Goal: Task Accomplishment & Management: Manage account settings

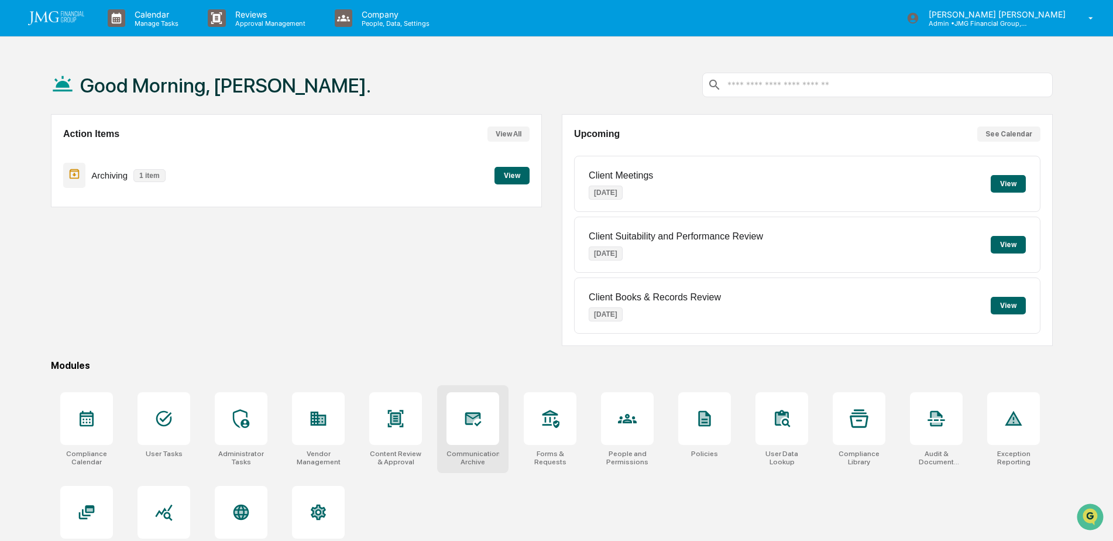
click at [476, 421] on icon at bounding box center [473, 418] width 19 height 19
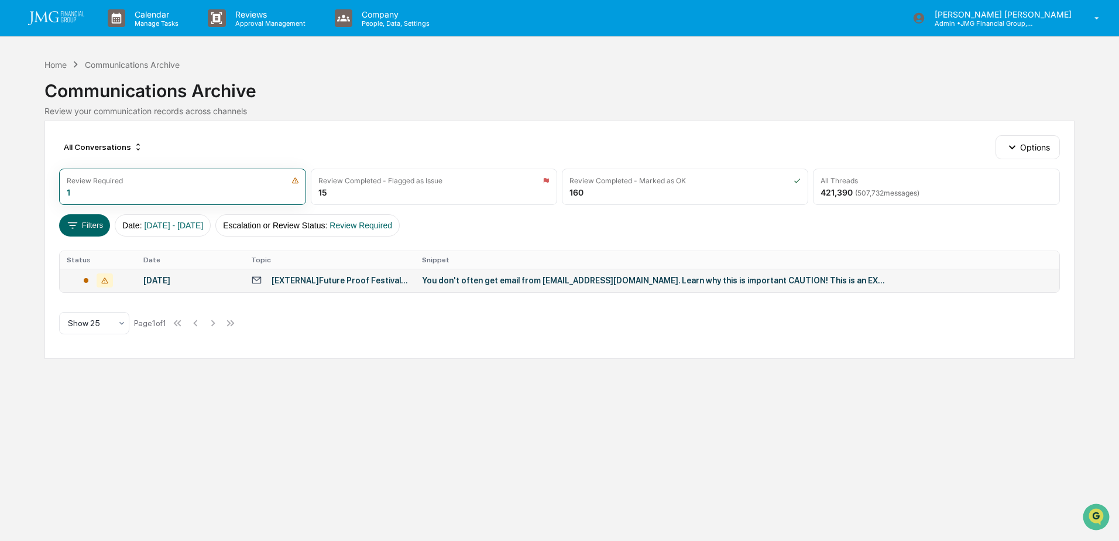
click at [594, 282] on div "You don't often get email from donotreply.fpfestival25@eventpt.com. Learn why t…" at bounding box center [656, 280] width 468 height 9
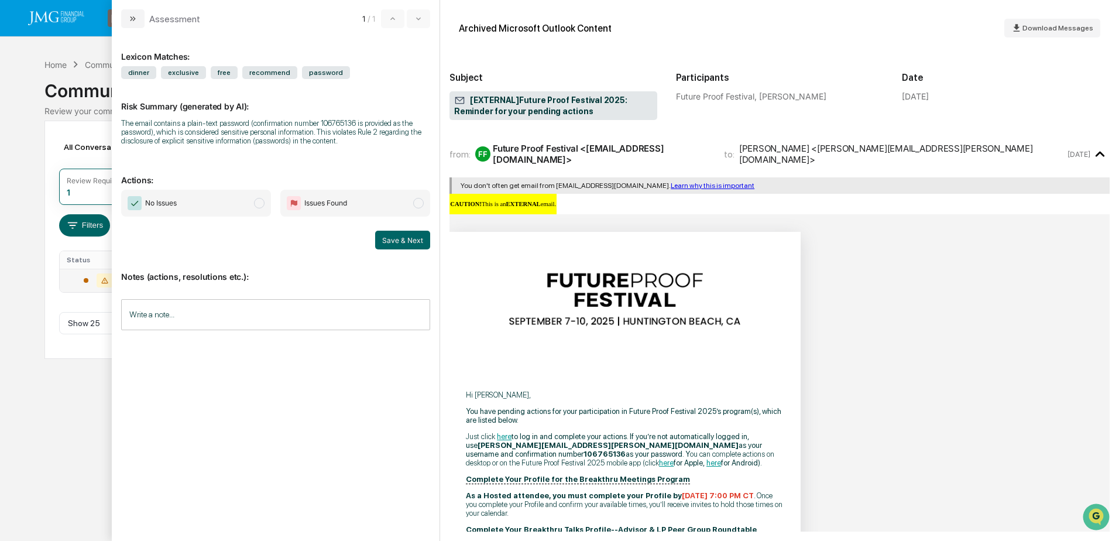
click at [290, 308] on input "Write a note..." at bounding box center [275, 314] width 309 height 31
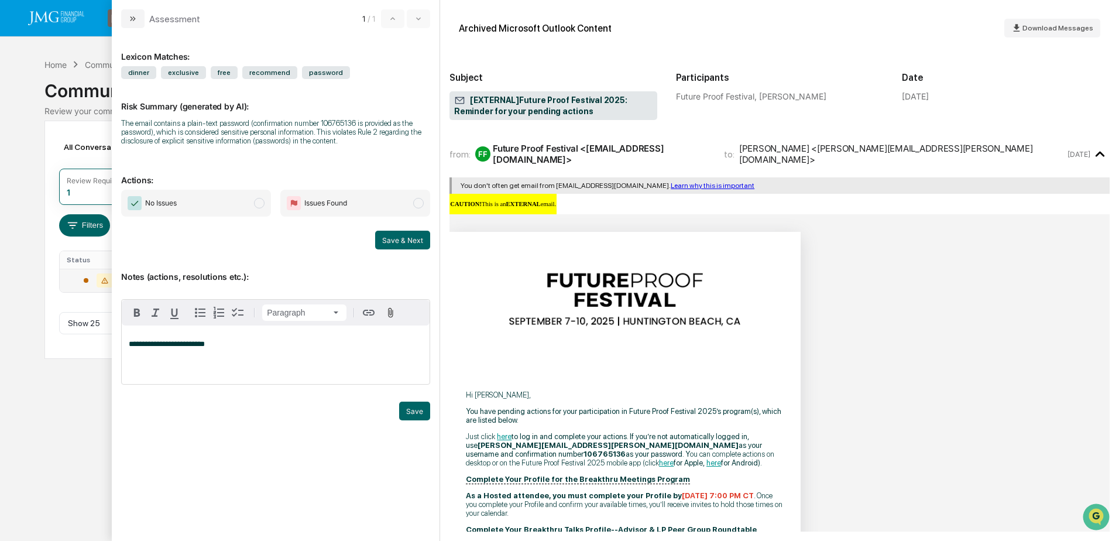
click at [132, 345] on span "**********" at bounding box center [167, 344] width 76 height 8
click at [406, 416] on button "Save" at bounding box center [414, 411] width 31 height 19
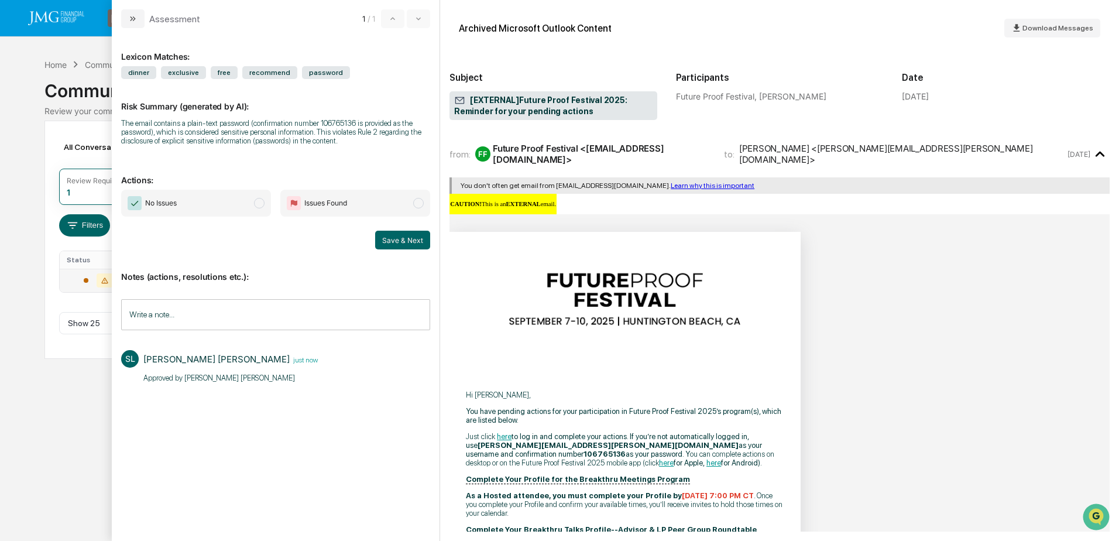
click at [257, 201] on span "modal" at bounding box center [259, 203] width 11 height 11
click at [409, 246] on button "Save & Next" at bounding box center [402, 240] width 55 height 19
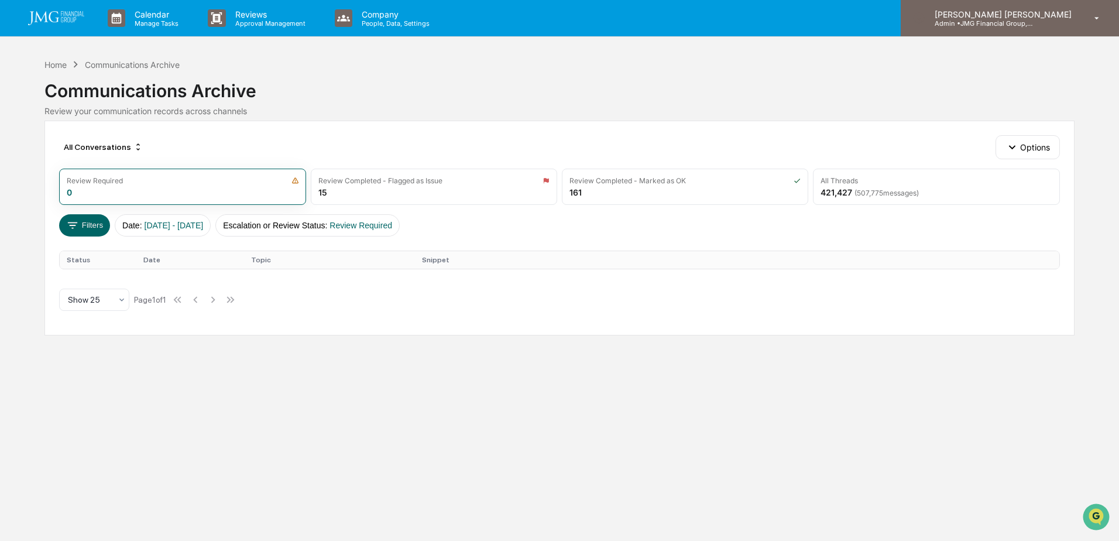
click at [1092, 35] on div "Steven Lennart Admin • JMG Financial Group, Ltd." at bounding box center [1010, 18] width 218 height 36
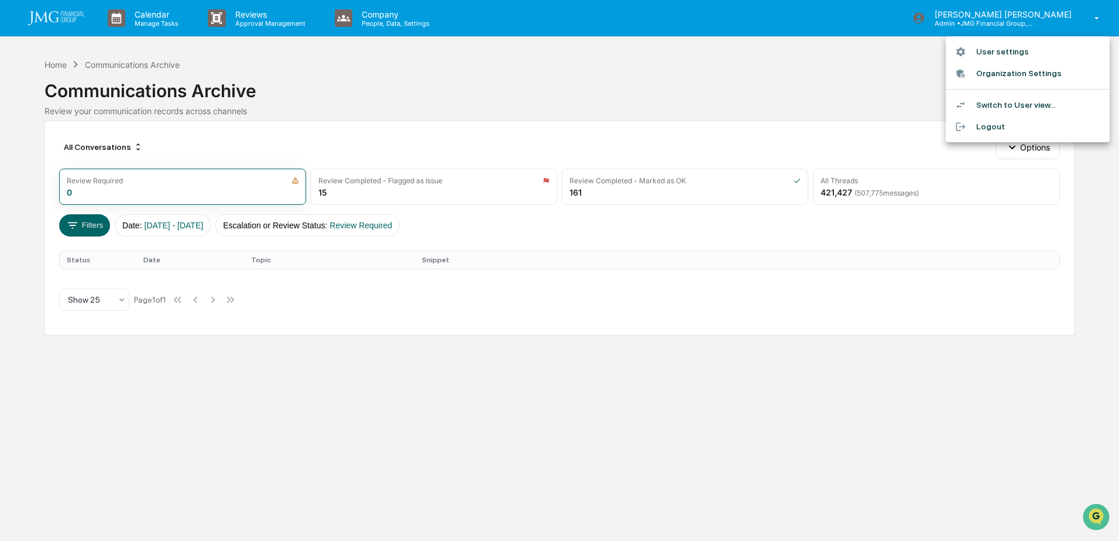
click at [485, 94] on div at bounding box center [559, 270] width 1119 height 541
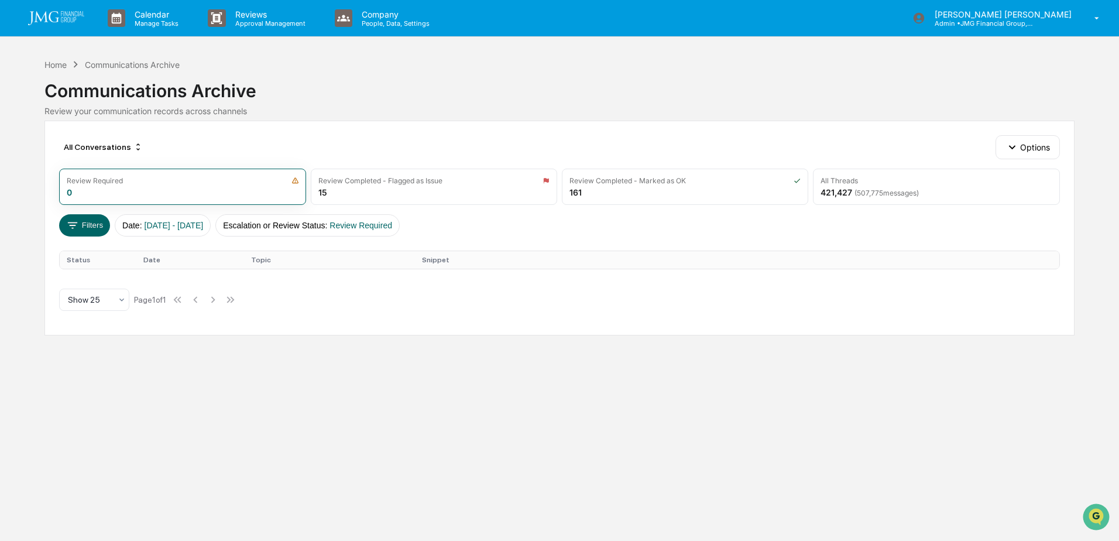
click at [64, 18] on img at bounding box center [56, 18] width 56 height 14
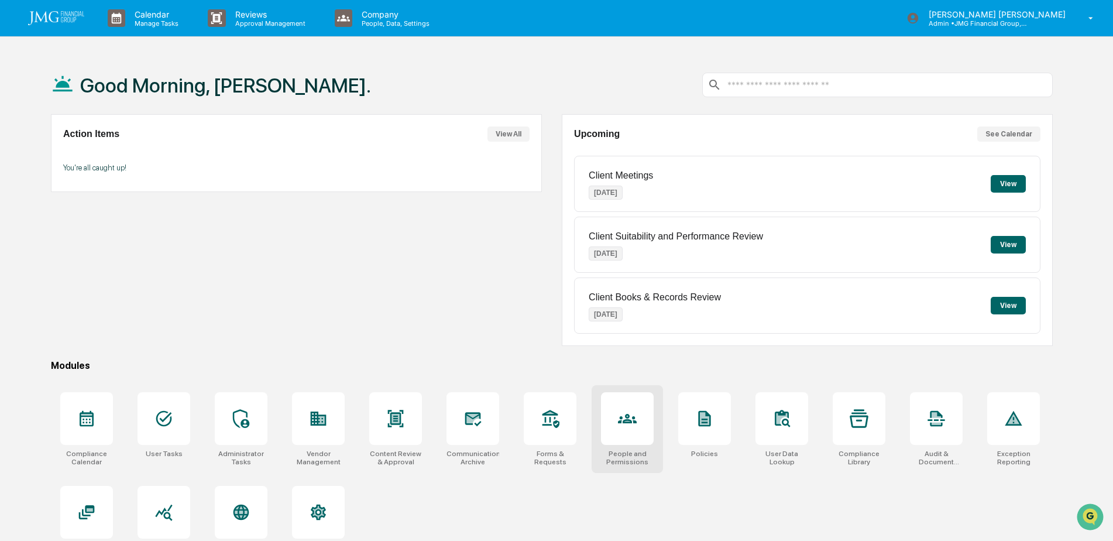
click at [643, 414] on div at bounding box center [627, 418] width 53 height 53
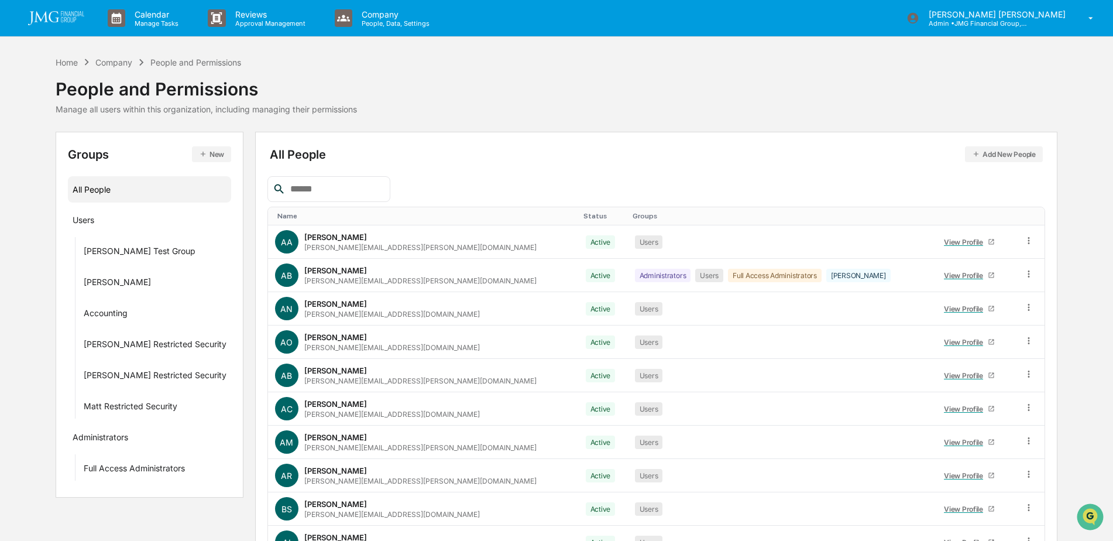
click at [343, 196] on input "text" at bounding box center [336, 188] width 100 height 15
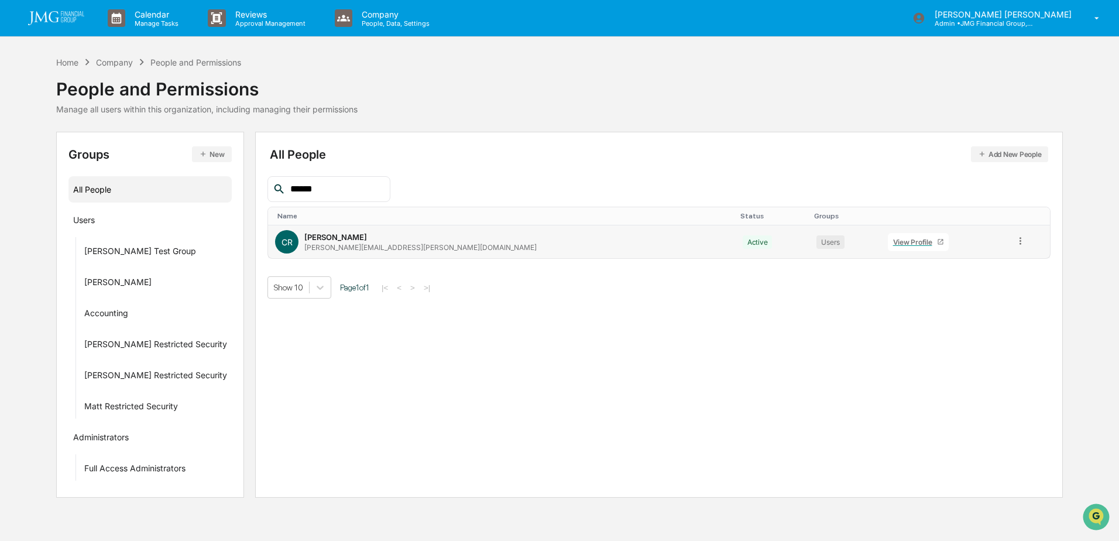
type input "******"
click at [893, 244] on div "View Profile" at bounding box center [915, 242] width 44 height 9
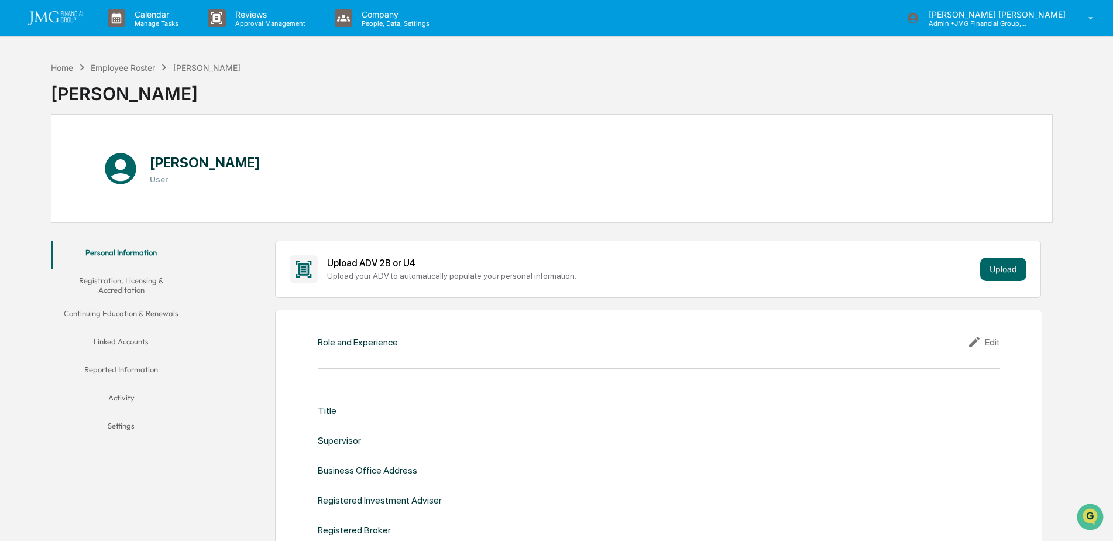
click at [137, 343] on button "Linked Accounts" at bounding box center [122, 344] width 140 height 28
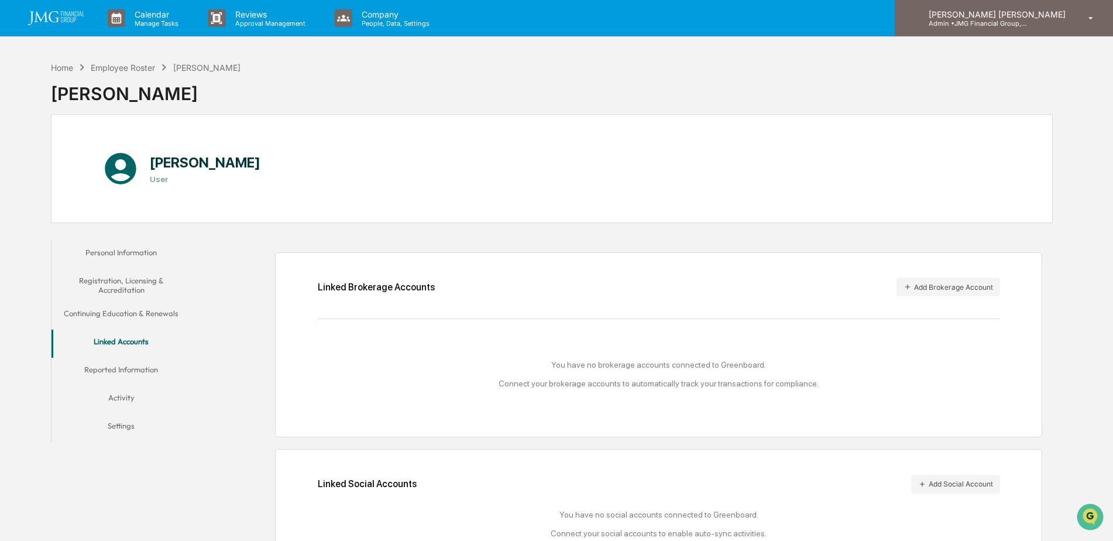
click at [1029, 25] on p "Admin • JMG Financial Group, Ltd." at bounding box center [974, 23] width 109 height 8
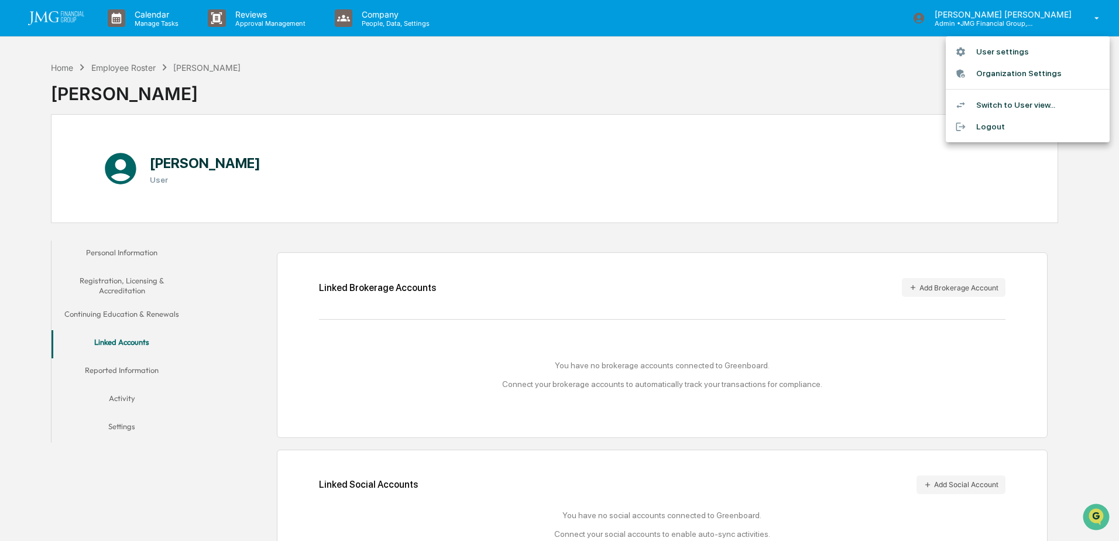
click at [1037, 102] on li "Switch to User view..." at bounding box center [1028, 105] width 164 height 22
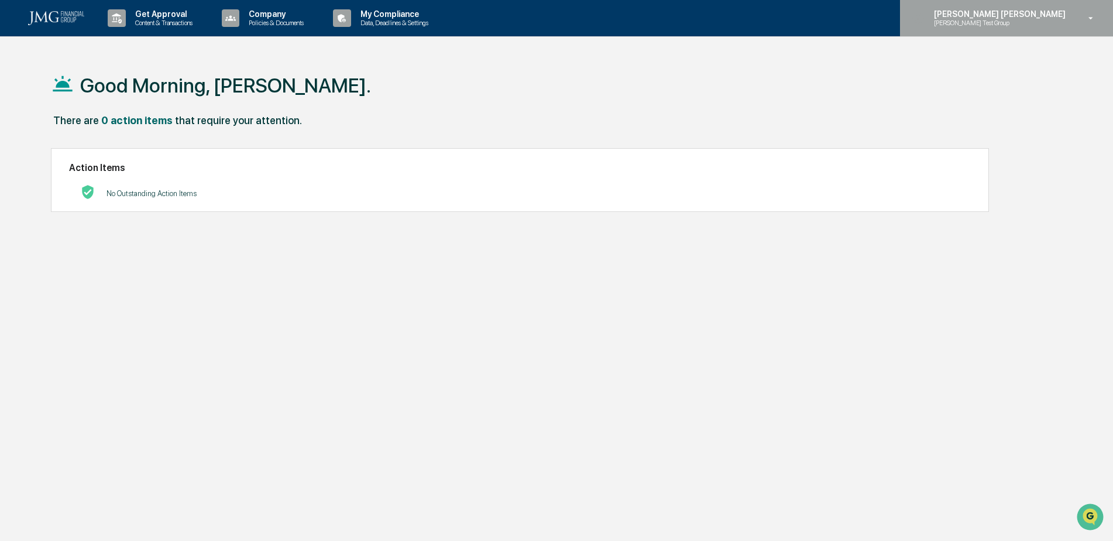
click at [1040, 22] on p "Steve Test Group" at bounding box center [982, 23] width 115 height 8
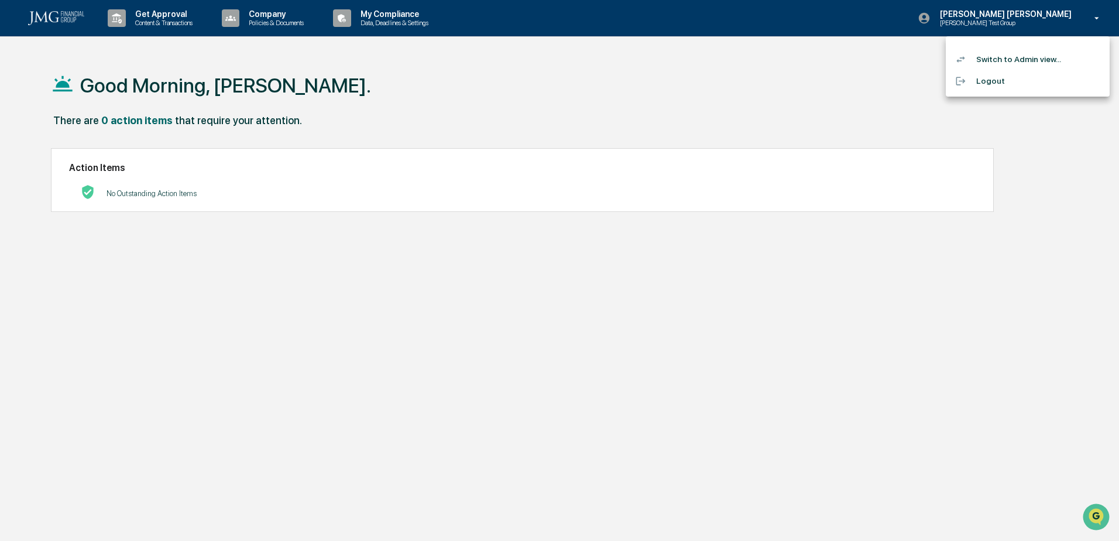
click at [1045, 57] on li "Switch to Admin view..." at bounding box center [1028, 60] width 164 height 22
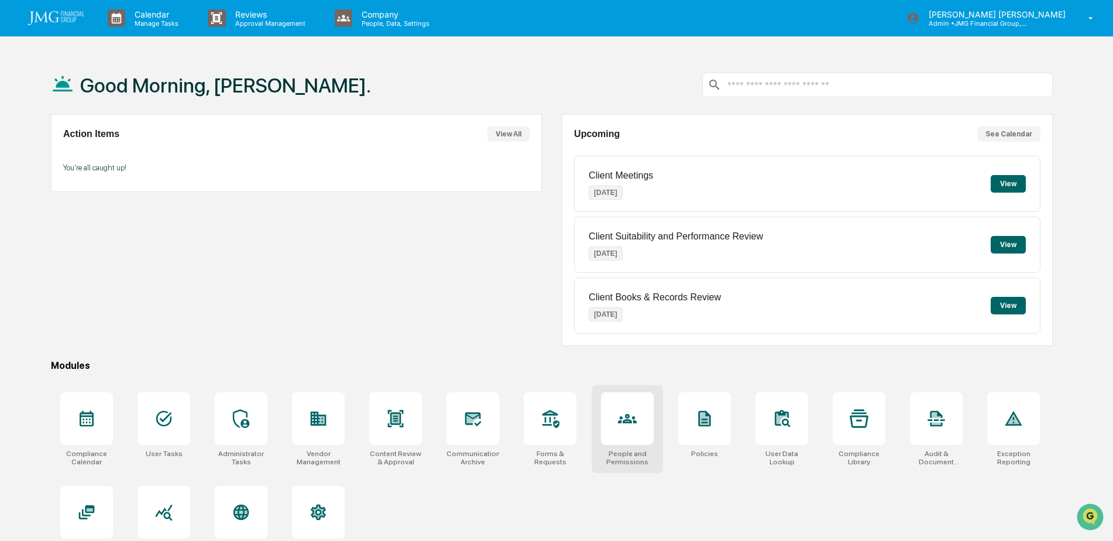
click at [626, 430] on div at bounding box center [627, 418] width 53 height 53
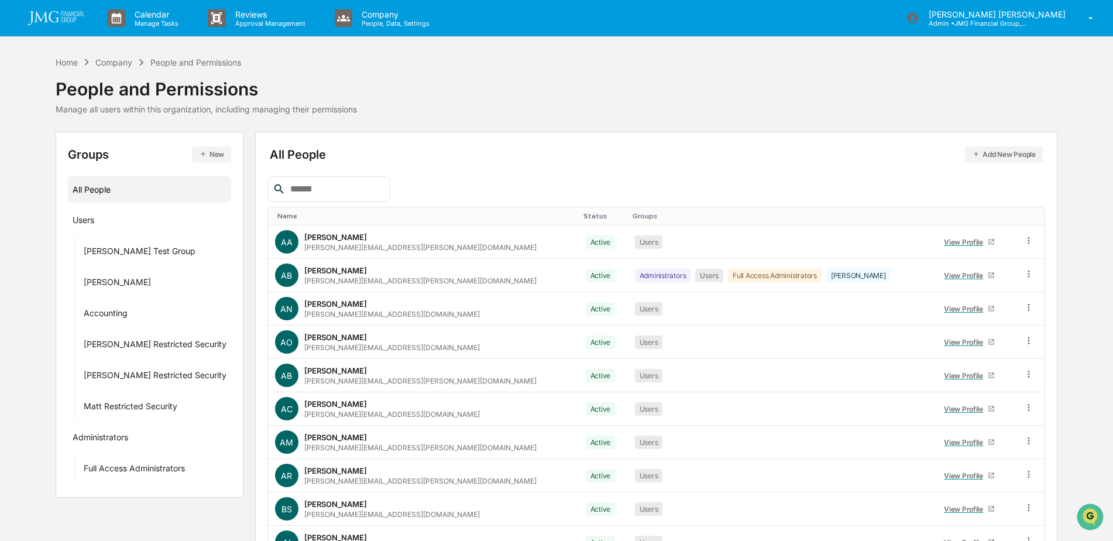
click at [340, 190] on input "text" at bounding box center [336, 188] width 100 height 15
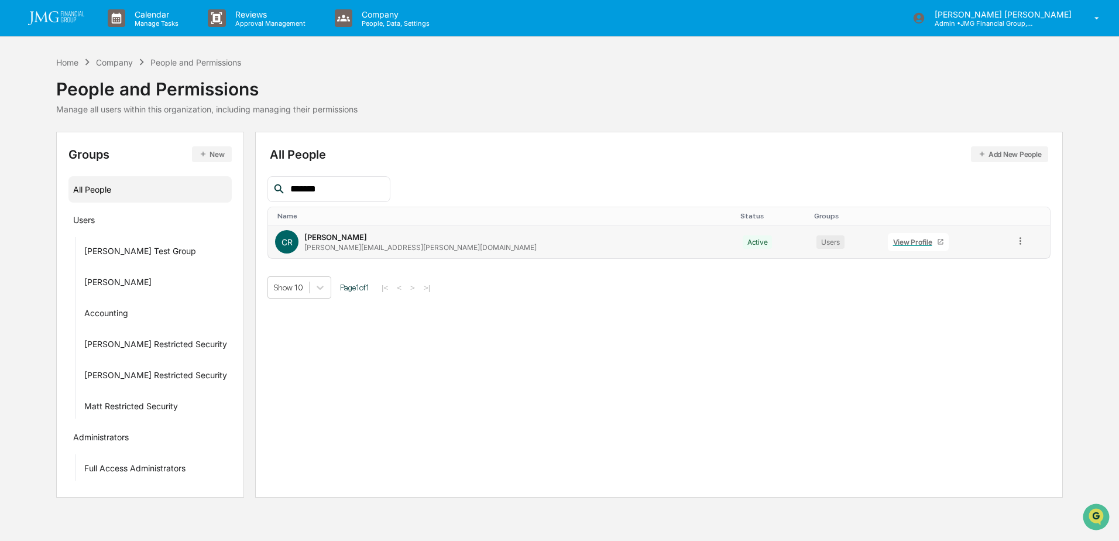
type input "*******"
click at [893, 245] on div "View Profile" at bounding box center [915, 242] width 44 height 9
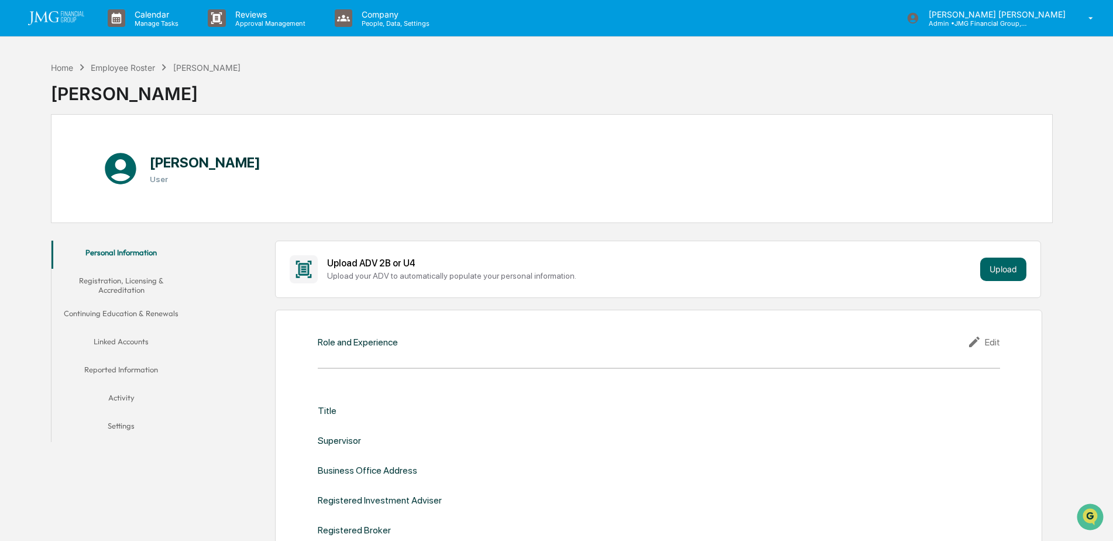
click at [119, 343] on button "Linked Accounts" at bounding box center [122, 344] width 140 height 28
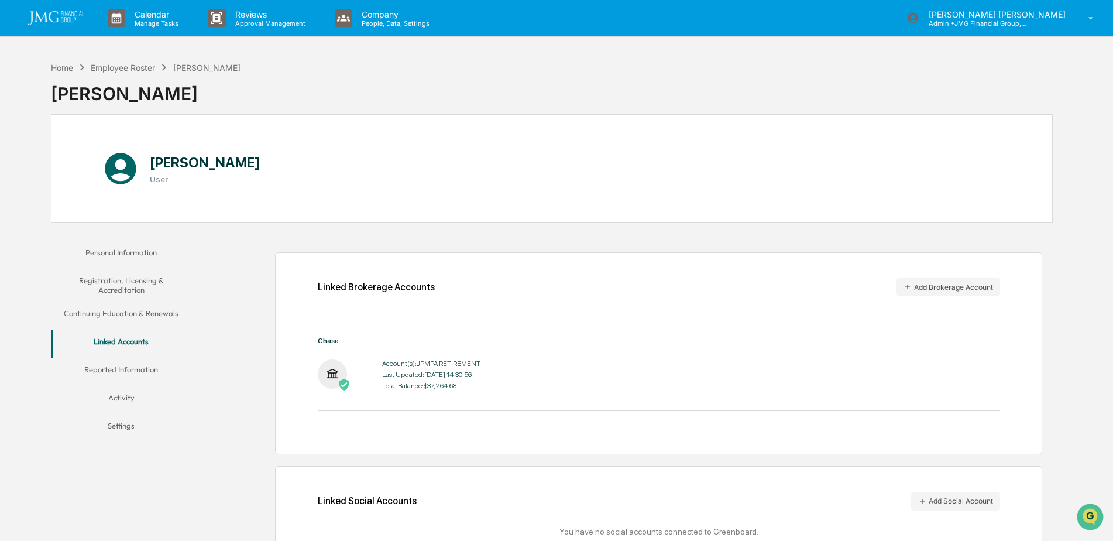
scroll to position [57, 0]
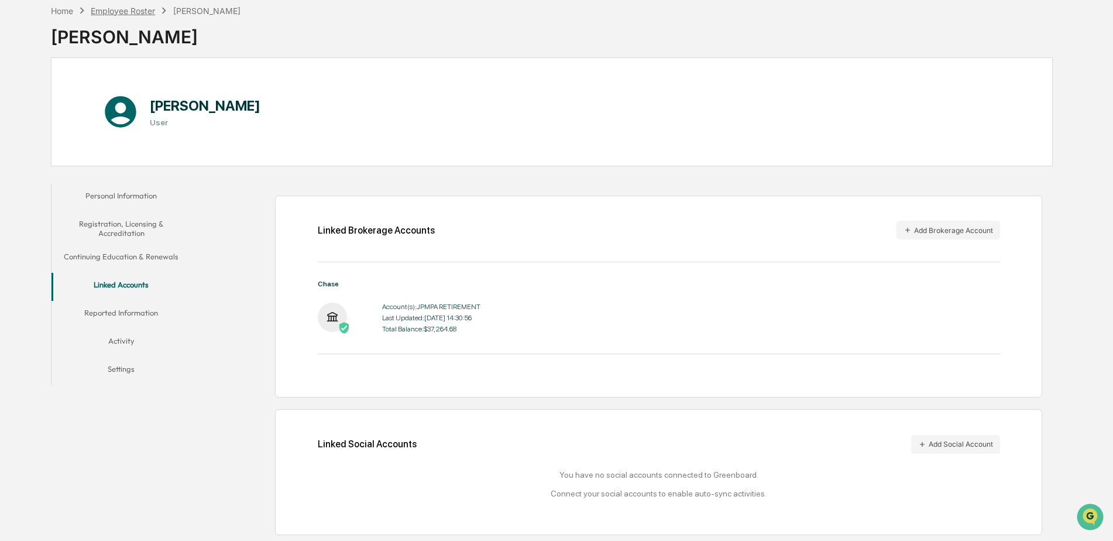
click at [151, 12] on div "Employee Roster" at bounding box center [123, 11] width 64 height 10
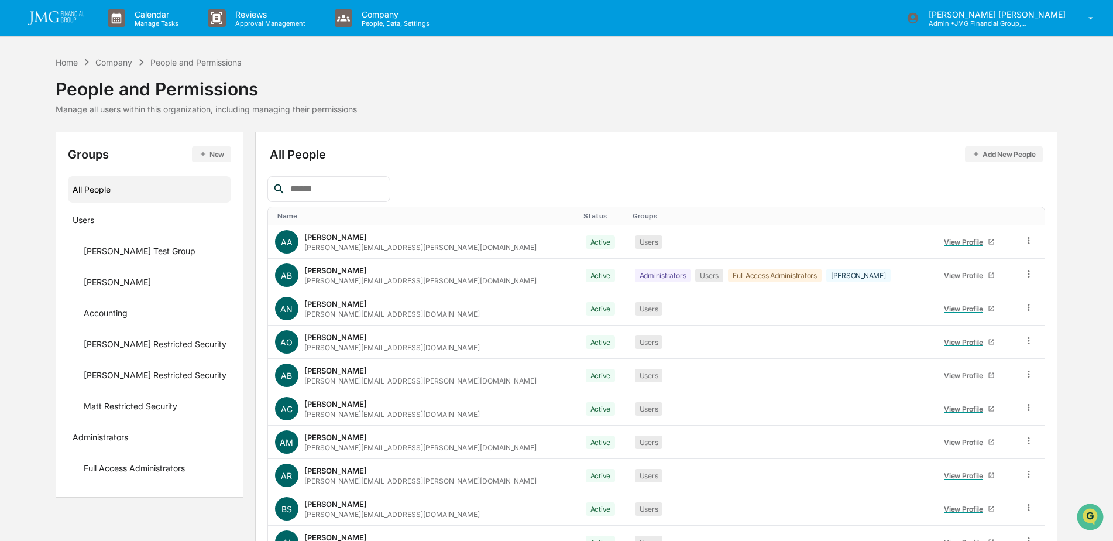
click at [338, 187] on input "text" at bounding box center [336, 188] width 100 height 15
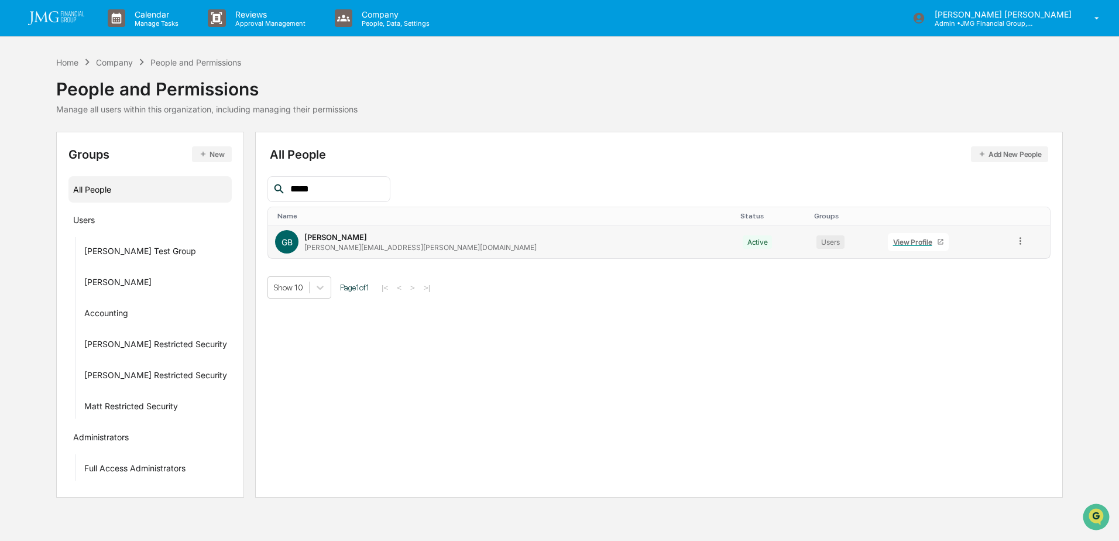
type input "*****"
click at [893, 242] on div "View Profile" at bounding box center [915, 242] width 44 height 9
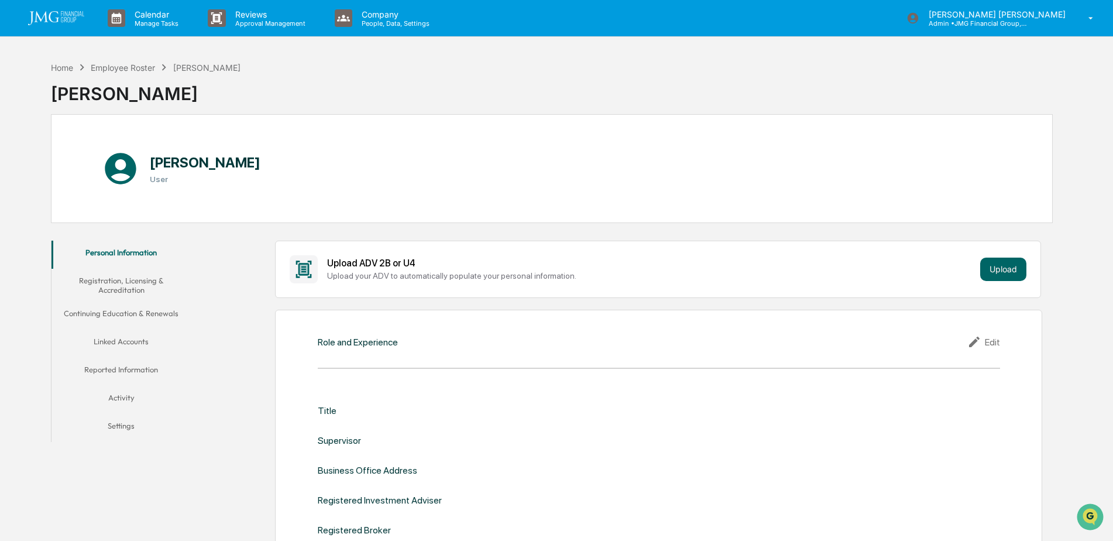
click at [138, 344] on button "Linked Accounts" at bounding box center [122, 344] width 140 height 28
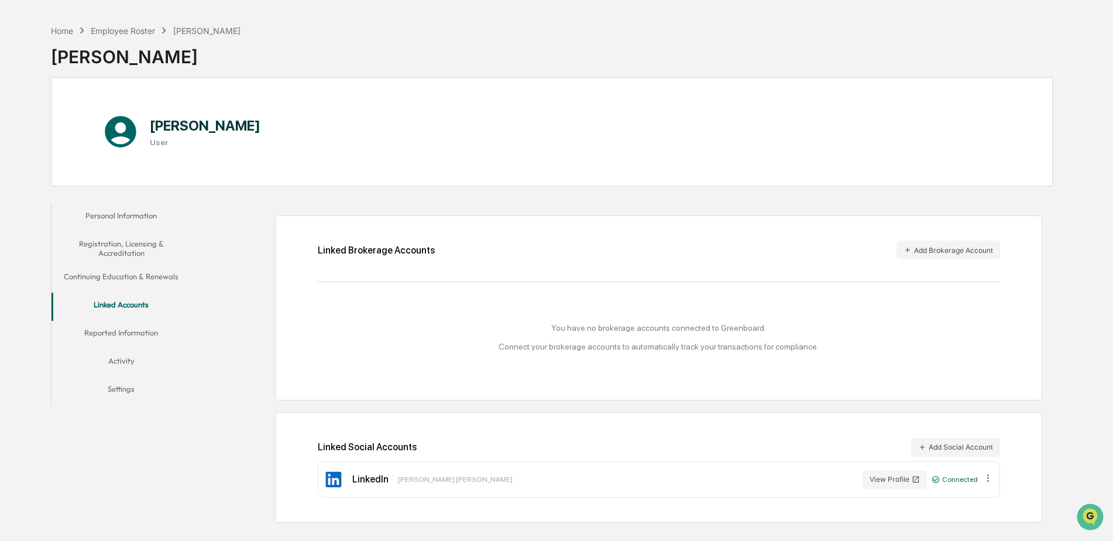
scroll to position [56, 0]
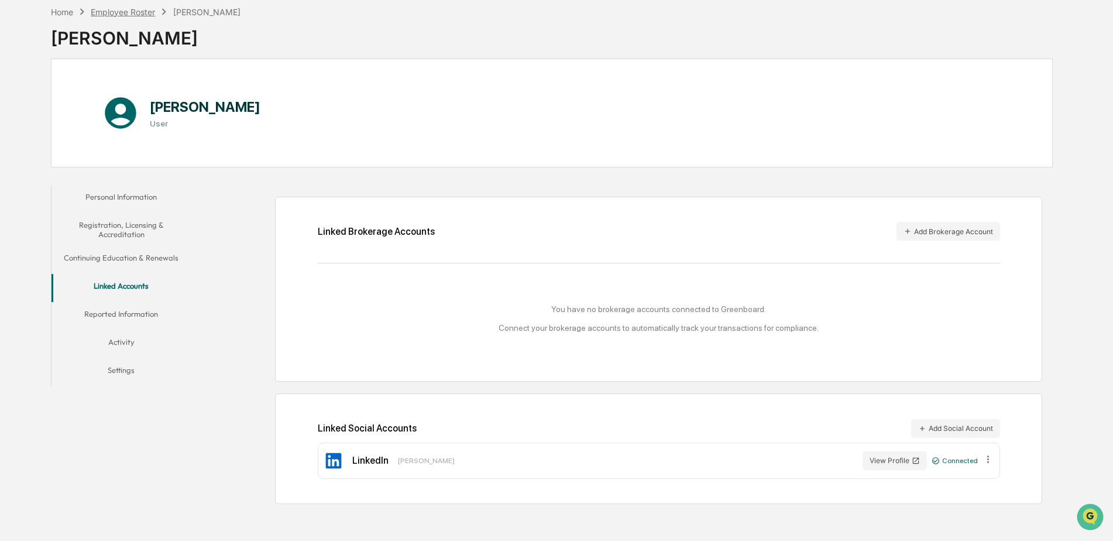
click at [130, 16] on div "Employee Roster" at bounding box center [123, 12] width 64 height 10
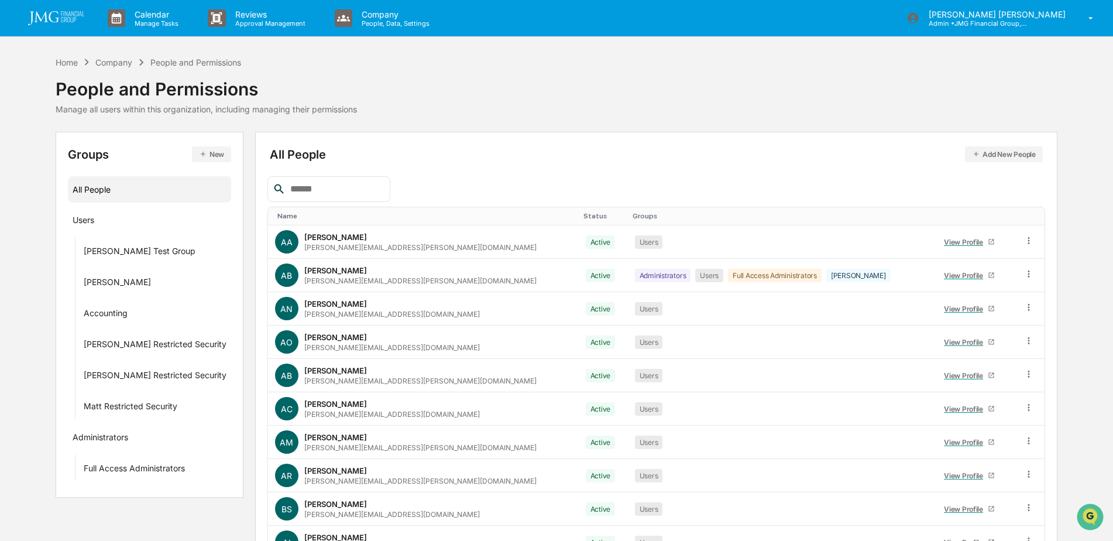
click at [382, 193] on input "text" at bounding box center [336, 188] width 100 height 15
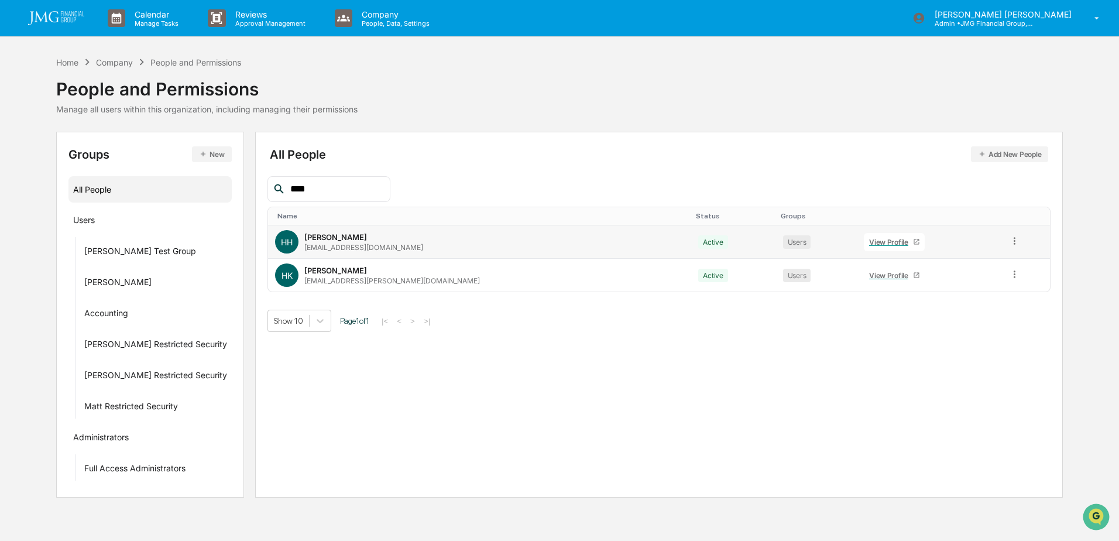
type input "****"
click at [869, 241] on div "View Profile" at bounding box center [891, 242] width 44 height 9
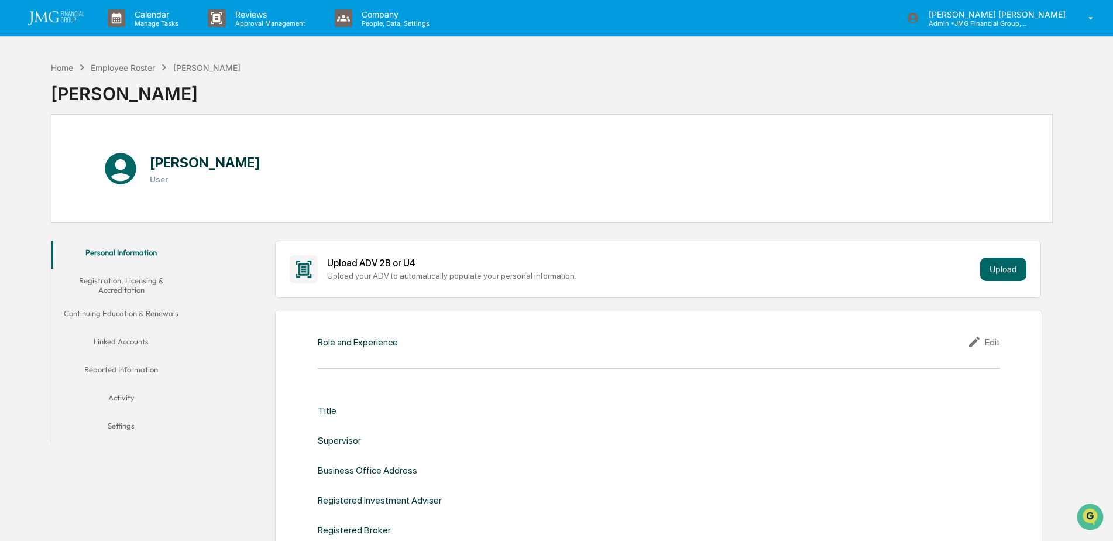
click at [127, 337] on button "Linked Accounts" at bounding box center [122, 344] width 140 height 28
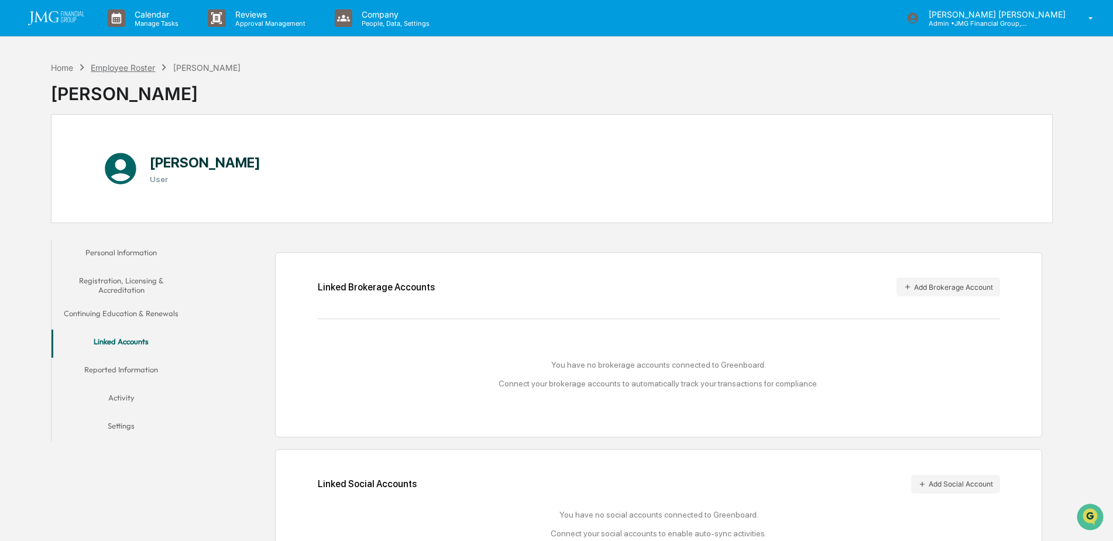
click at [140, 66] on div "Employee Roster" at bounding box center [123, 68] width 64 height 10
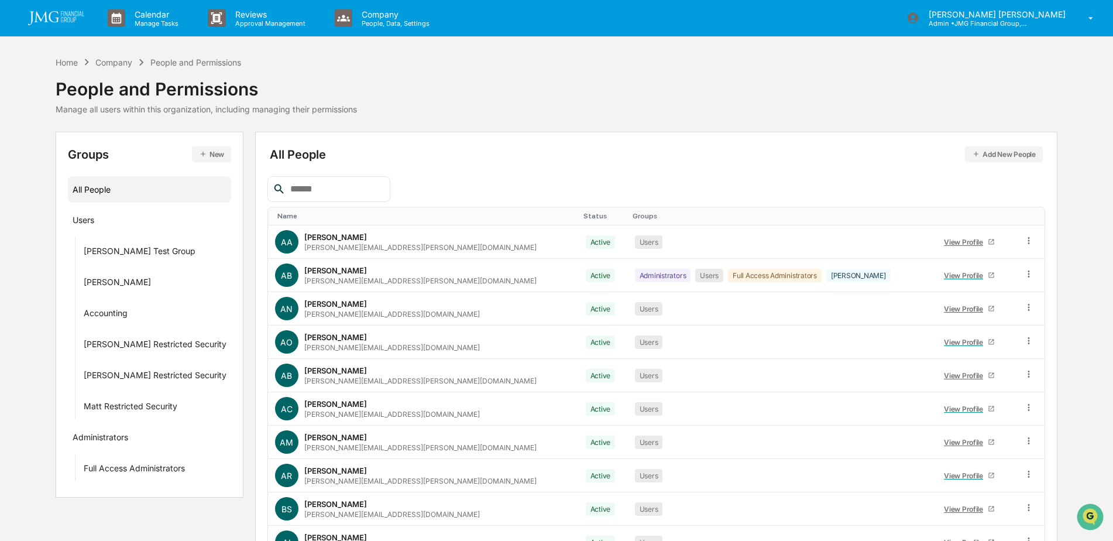
click at [377, 193] on input "text" at bounding box center [336, 188] width 100 height 15
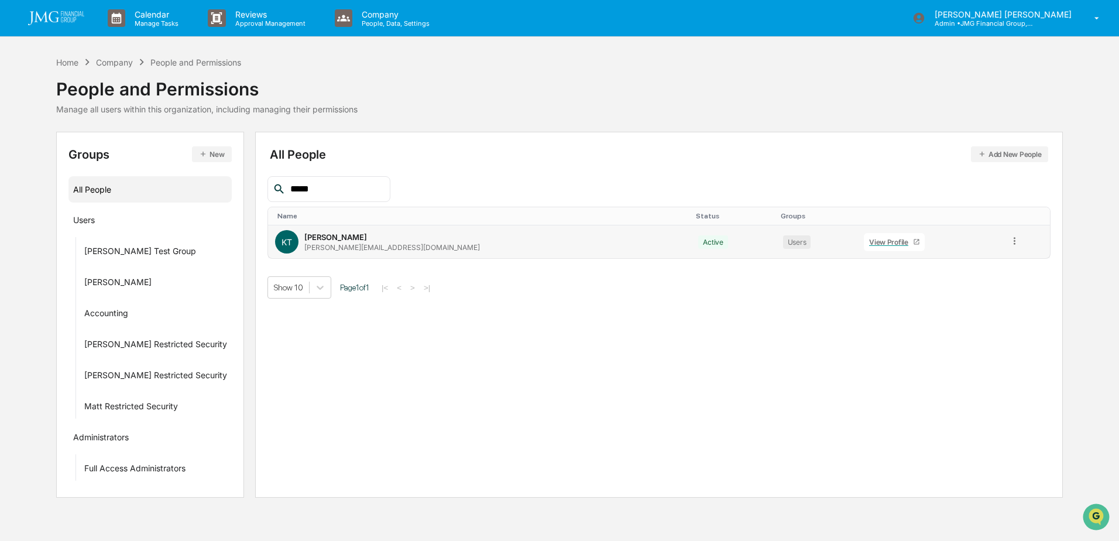
type input "*****"
click at [869, 241] on div "View Profile" at bounding box center [891, 242] width 44 height 9
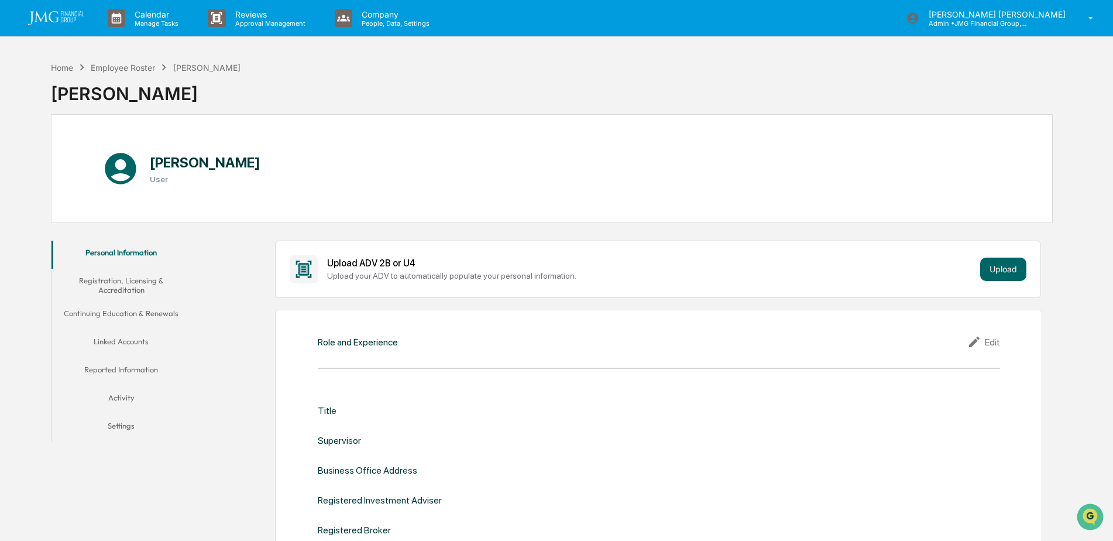
click at [131, 342] on button "Linked Accounts" at bounding box center [122, 344] width 140 height 28
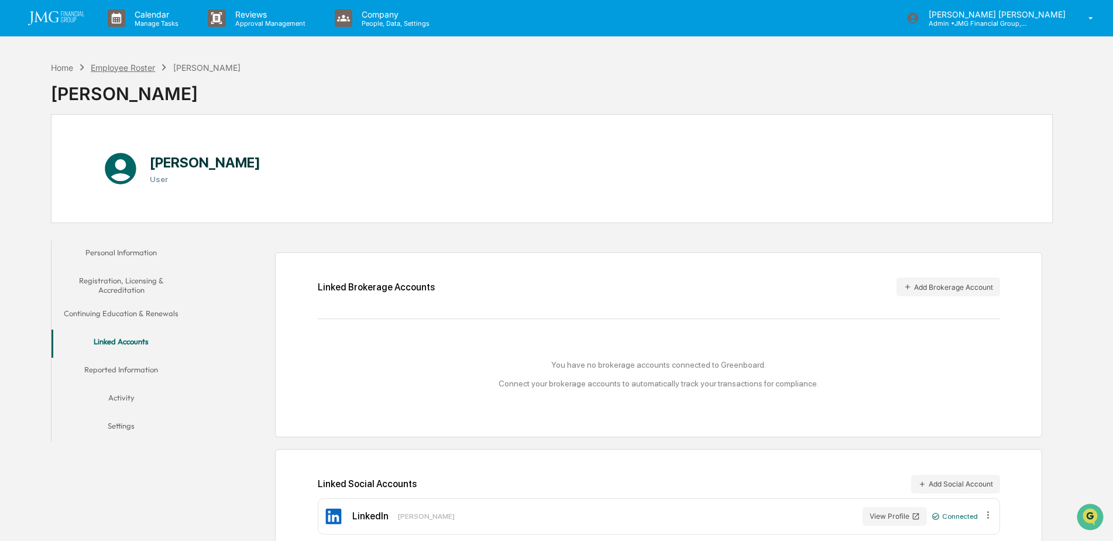
click at [116, 66] on div "Employee Roster" at bounding box center [123, 68] width 64 height 10
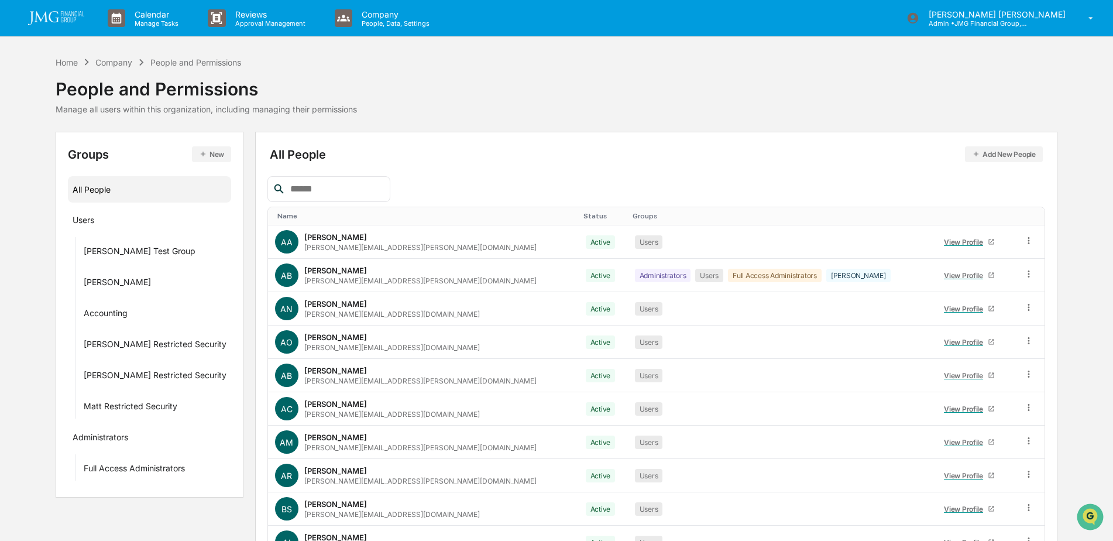
click at [374, 190] on input "text" at bounding box center [336, 188] width 100 height 15
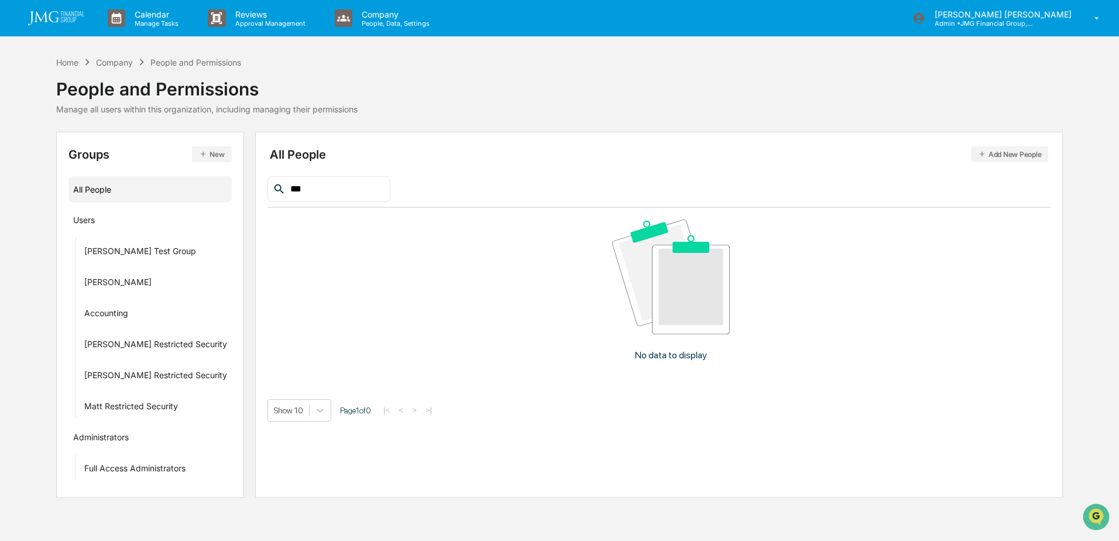
type input "**"
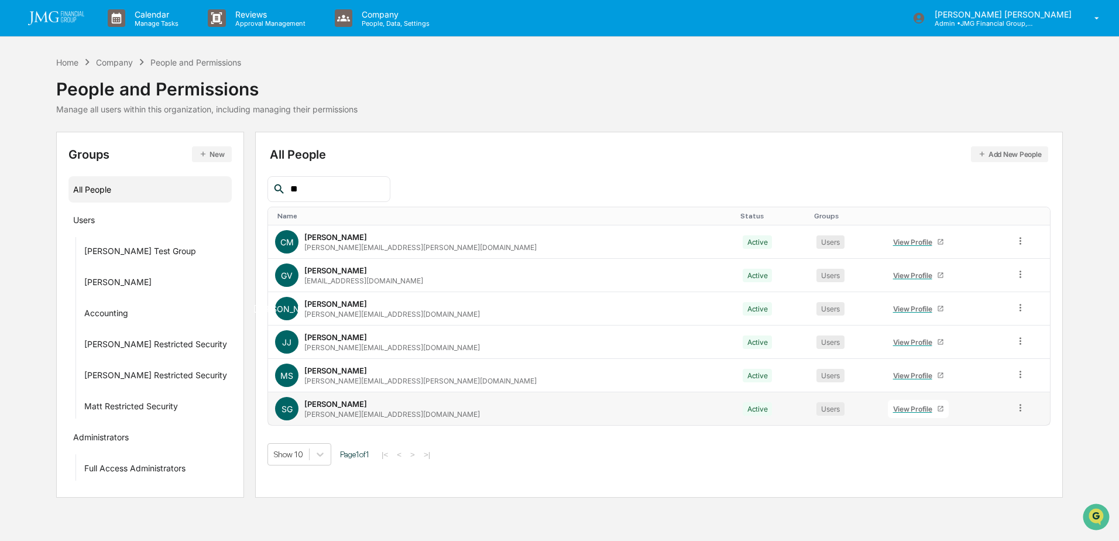
click at [893, 412] on div "View Profile" at bounding box center [915, 409] width 44 height 9
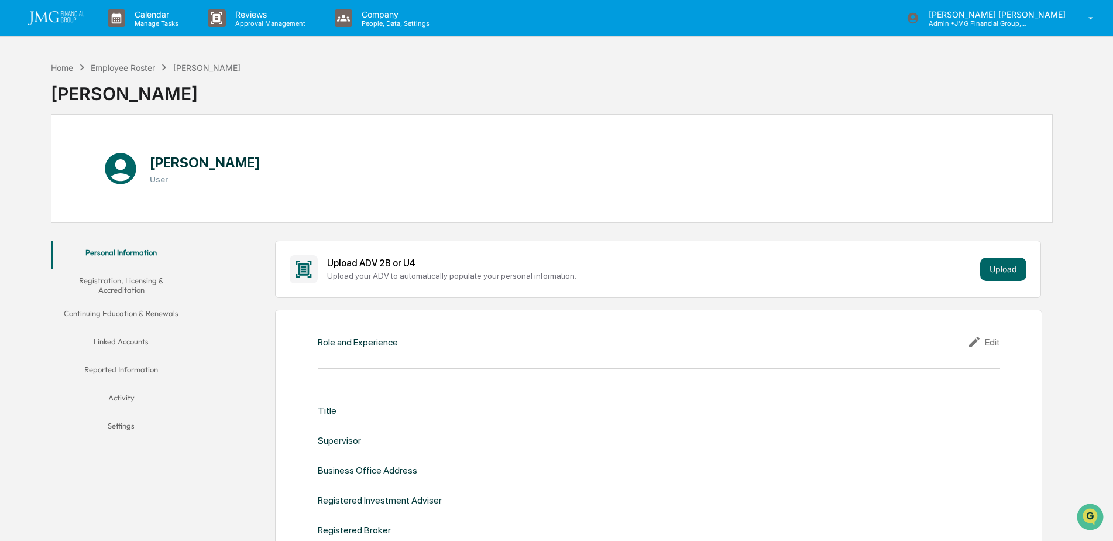
click at [138, 340] on button "Linked Accounts" at bounding box center [122, 344] width 140 height 28
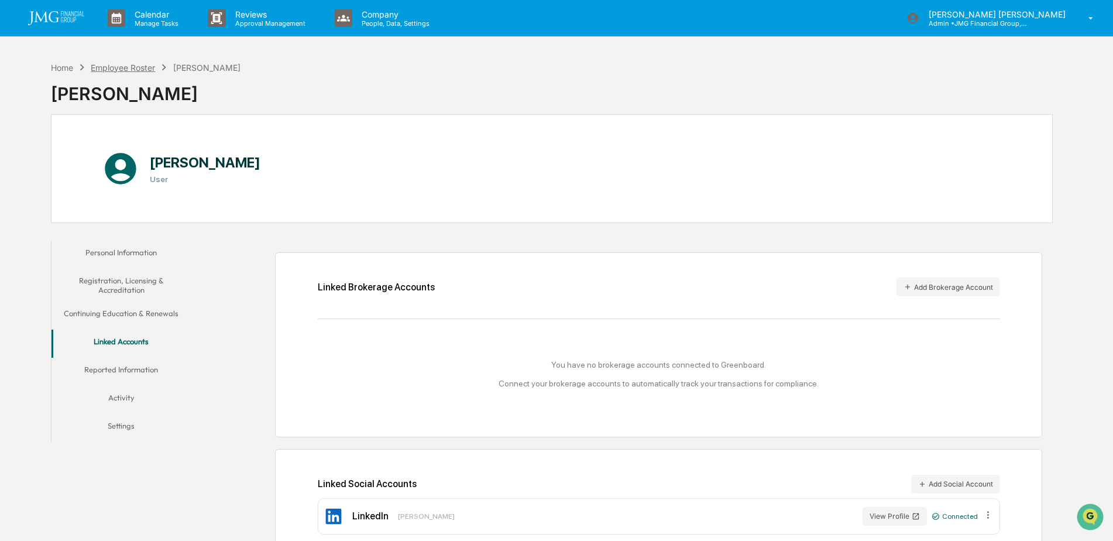
click at [125, 68] on div "Employee Roster" at bounding box center [123, 68] width 64 height 10
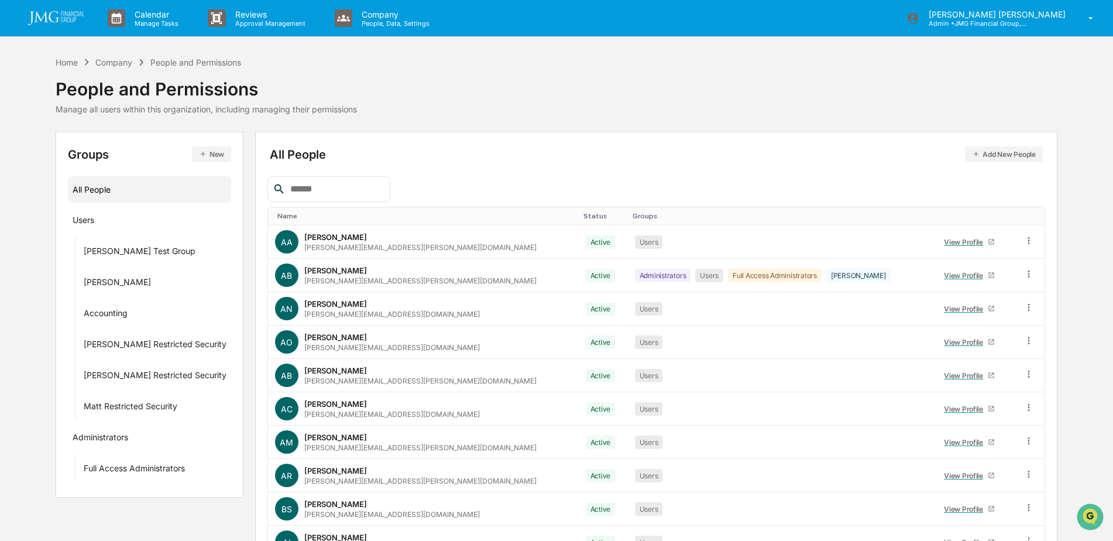
click at [381, 187] on input "text" at bounding box center [336, 188] width 100 height 15
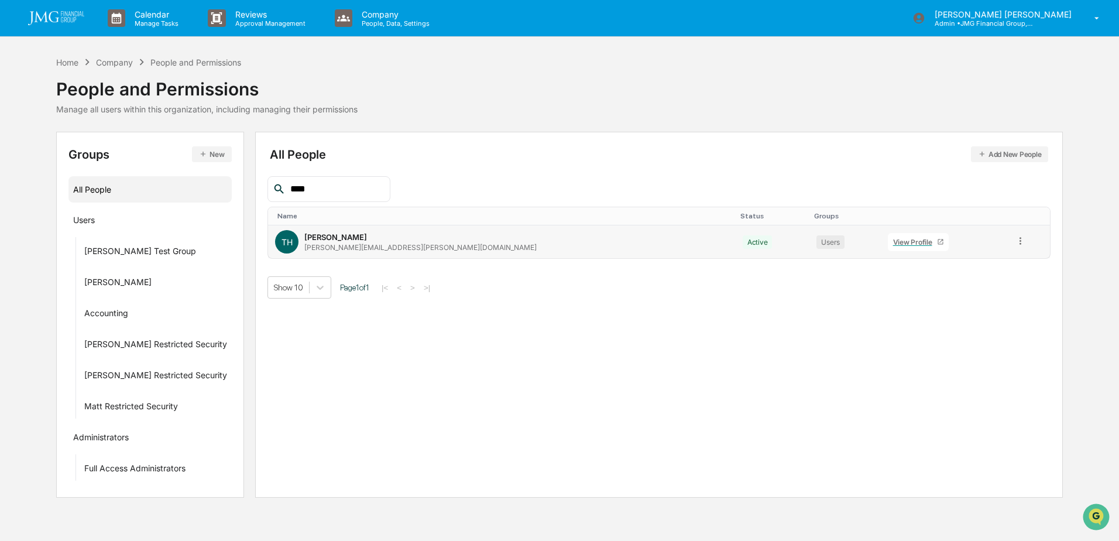
type input "****"
click at [888, 247] on link "View Profile" at bounding box center [918, 242] width 61 height 18
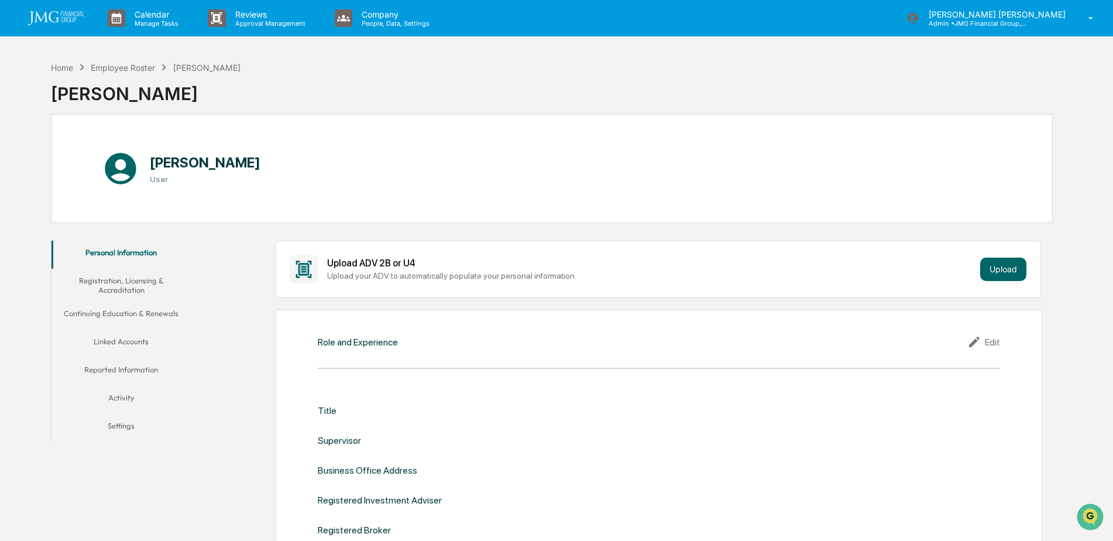
click at [141, 341] on button "Linked Accounts" at bounding box center [122, 344] width 140 height 28
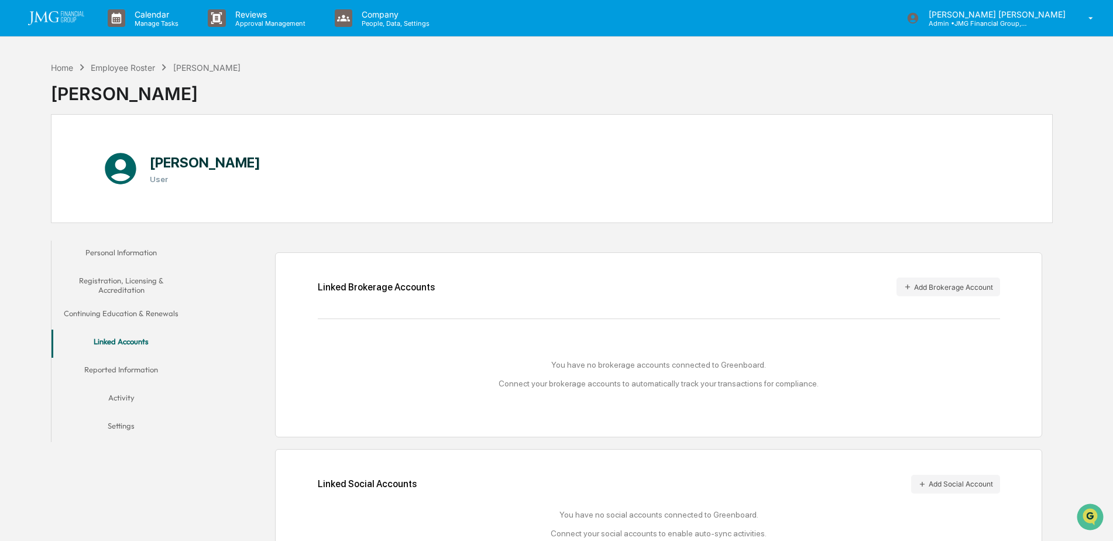
scroll to position [56, 0]
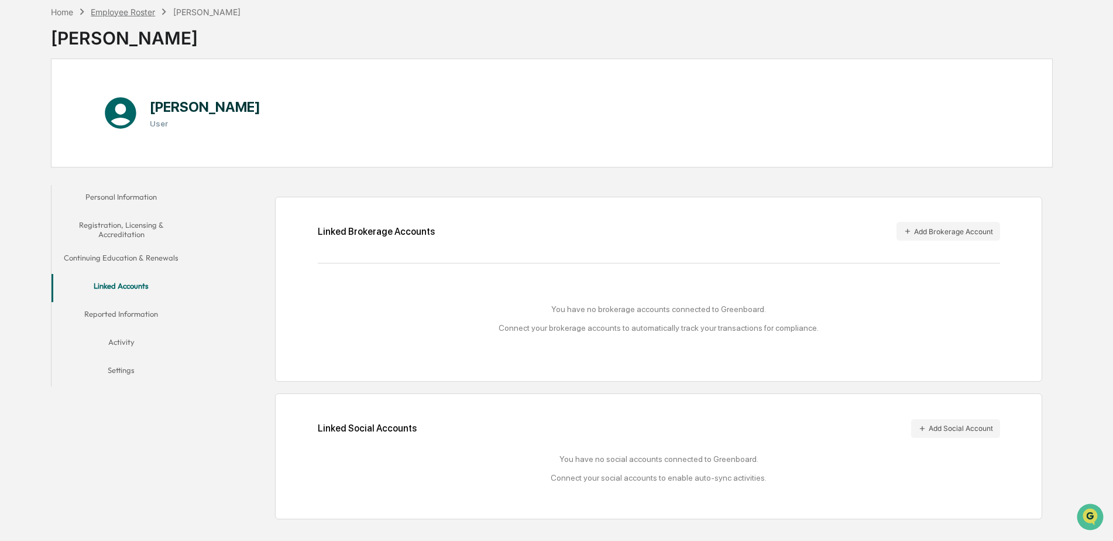
click at [136, 15] on div "Employee Roster" at bounding box center [123, 12] width 64 height 10
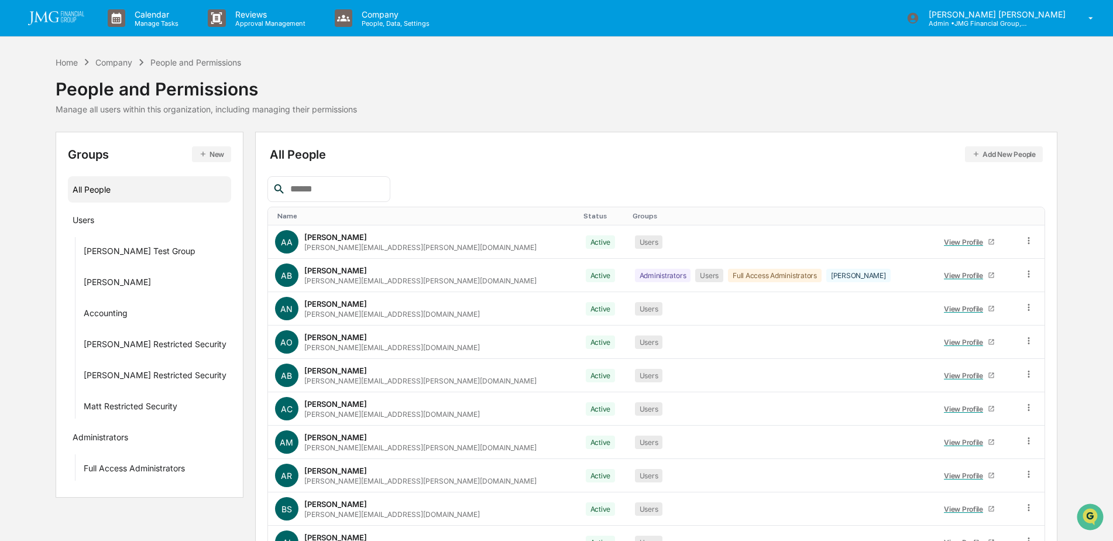
click at [385, 188] on input "text" at bounding box center [336, 188] width 100 height 15
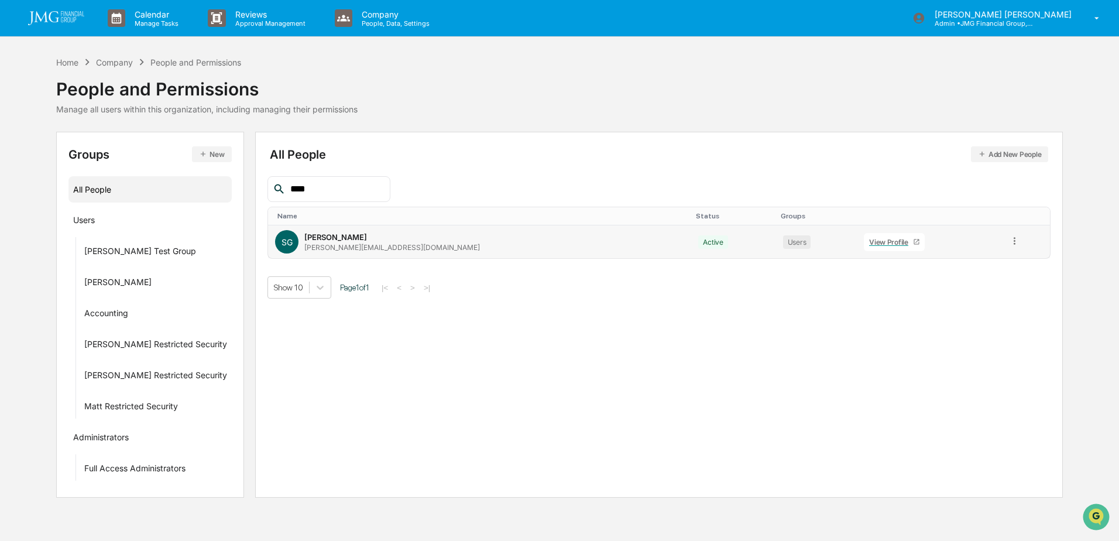
type input "****"
click at [869, 244] on div "View Profile" at bounding box center [891, 242] width 44 height 9
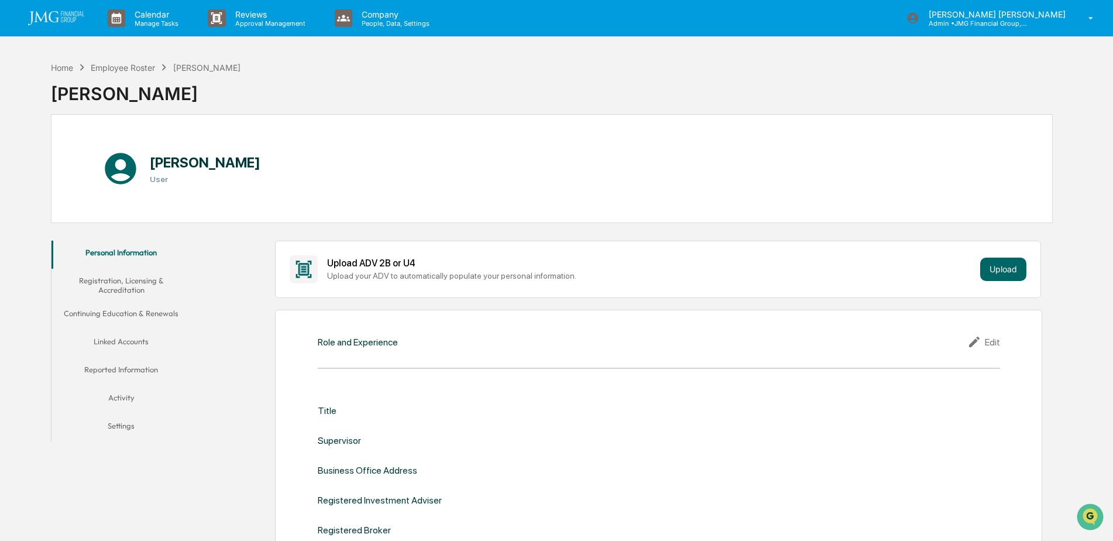
click at [147, 345] on button "Linked Accounts" at bounding box center [122, 344] width 140 height 28
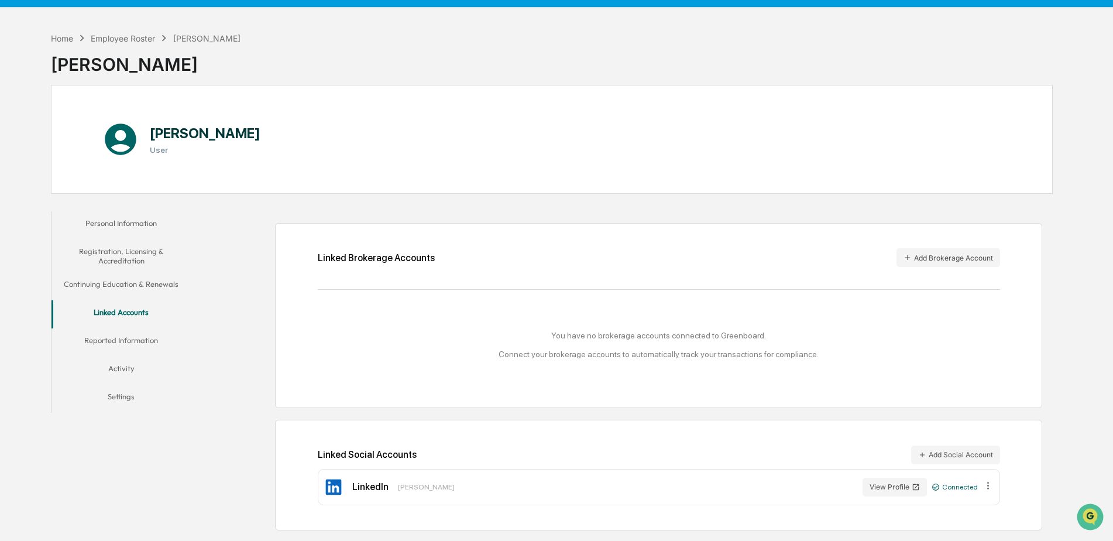
scroll to position [56, 0]
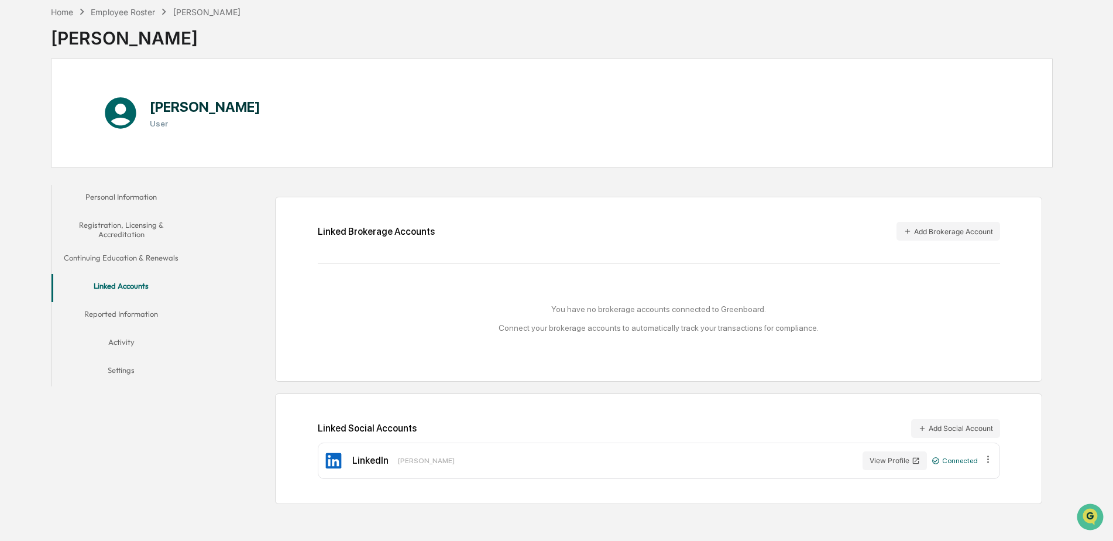
drag, startPoint x: 140, startPoint y: 12, endPoint x: 177, endPoint y: 44, distance: 48.6
click at [140, 12] on div "Employee Roster" at bounding box center [123, 12] width 64 height 10
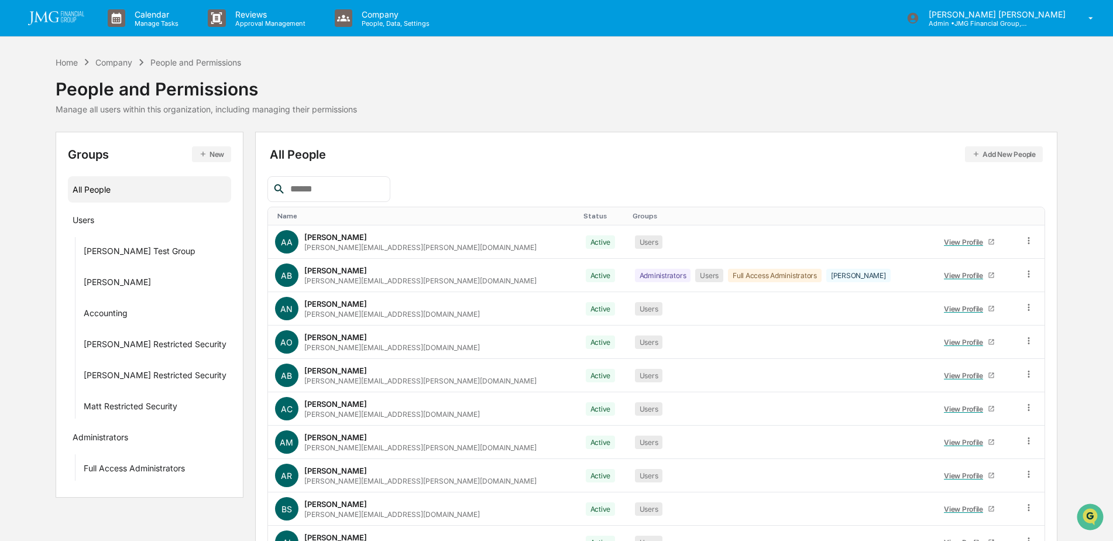
click at [362, 185] on input "text" at bounding box center [336, 188] width 100 height 15
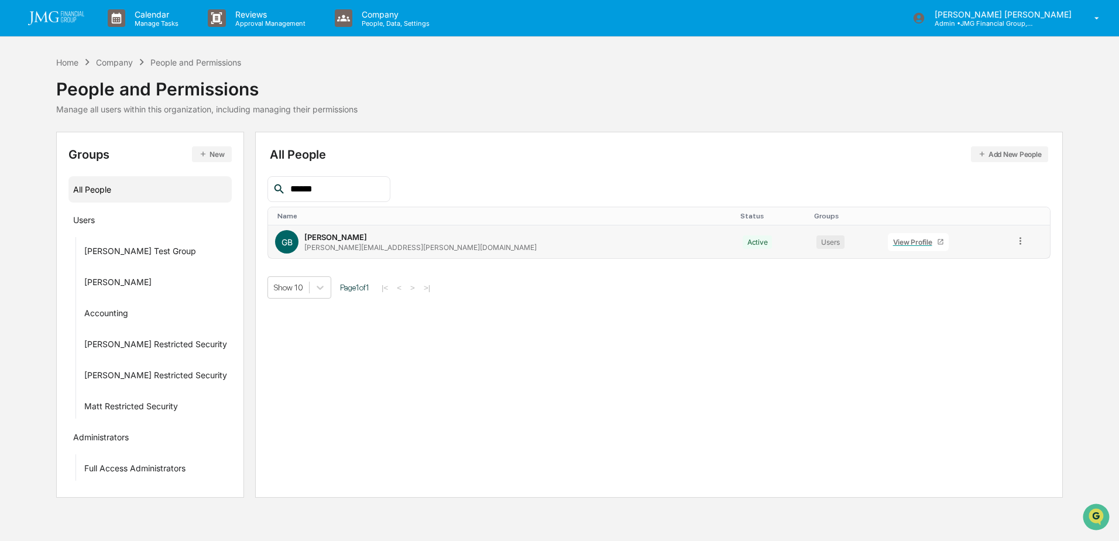
type input "******"
click at [893, 241] on div "View Profile" at bounding box center [915, 242] width 44 height 9
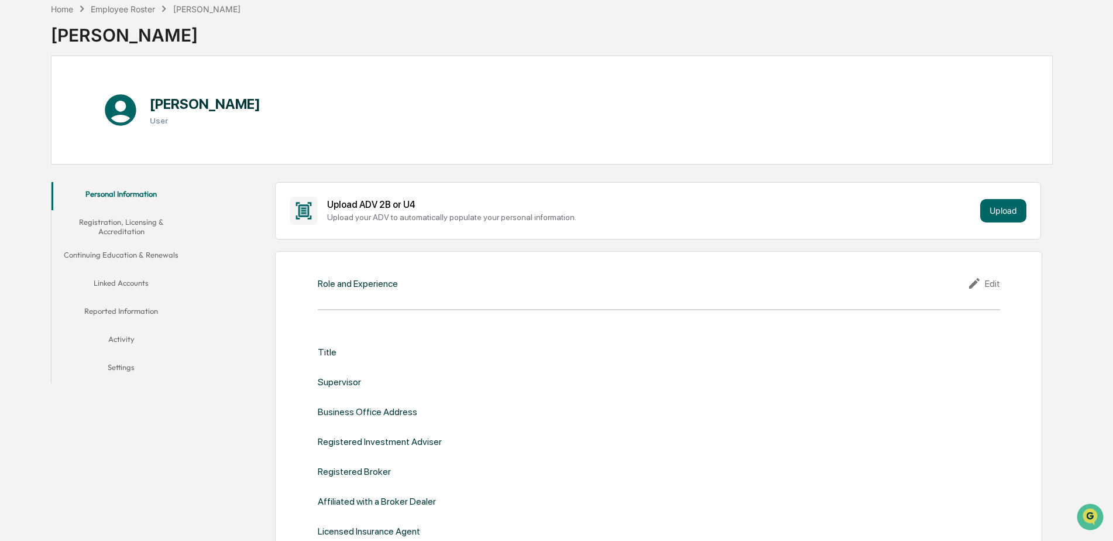
click at [145, 283] on button "Linked Accounts" at bounding box center [122, 285] width 140 height 28
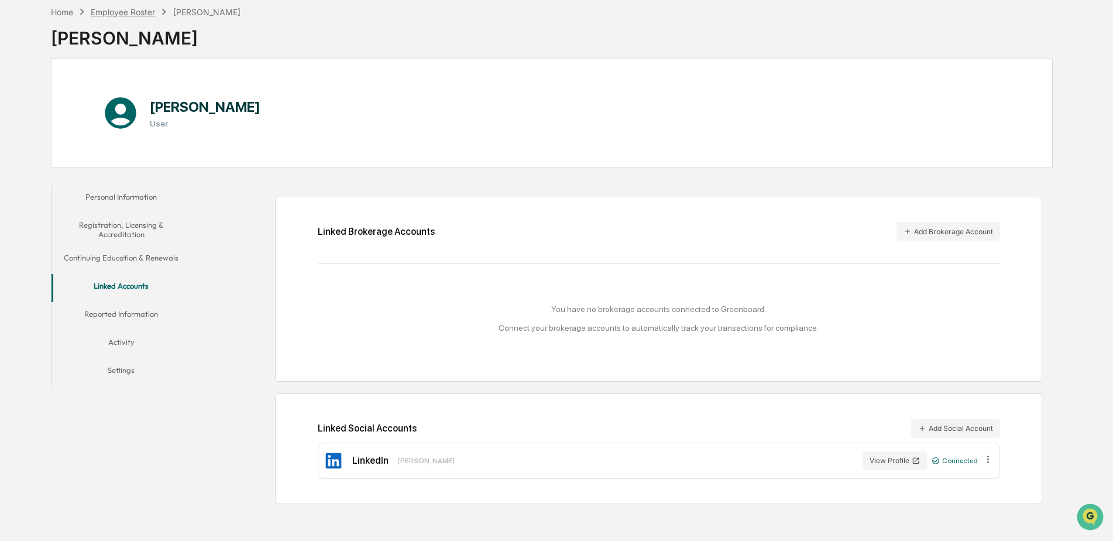
click at [109, 13] on div "Employee Roster" at bounding box center [123, 12] width 64 height 10
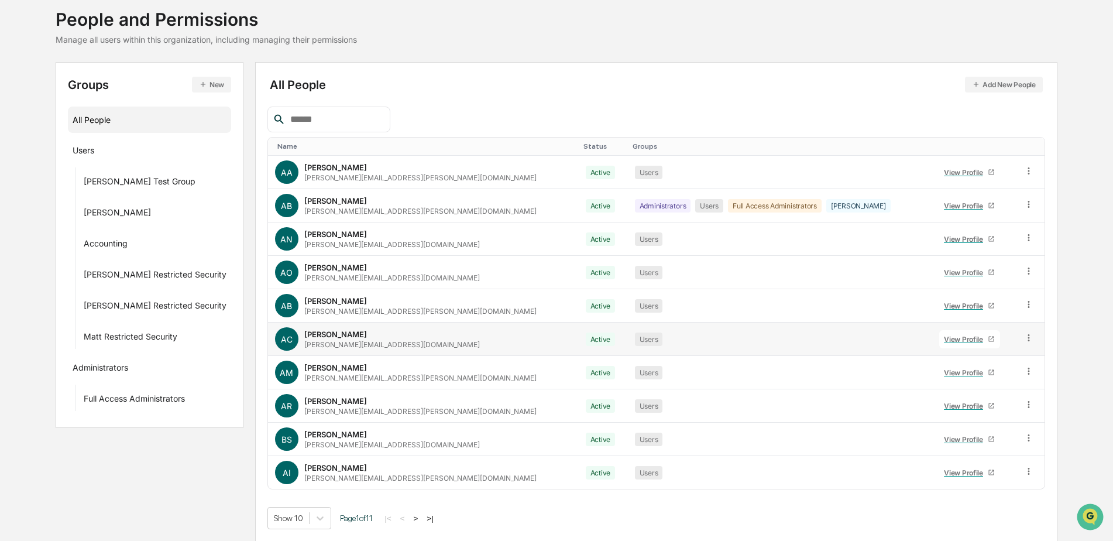
scroll to position [70, 0]
click at [337, 124] on input "text" at bounding box center [336, 118] width 100 height 15
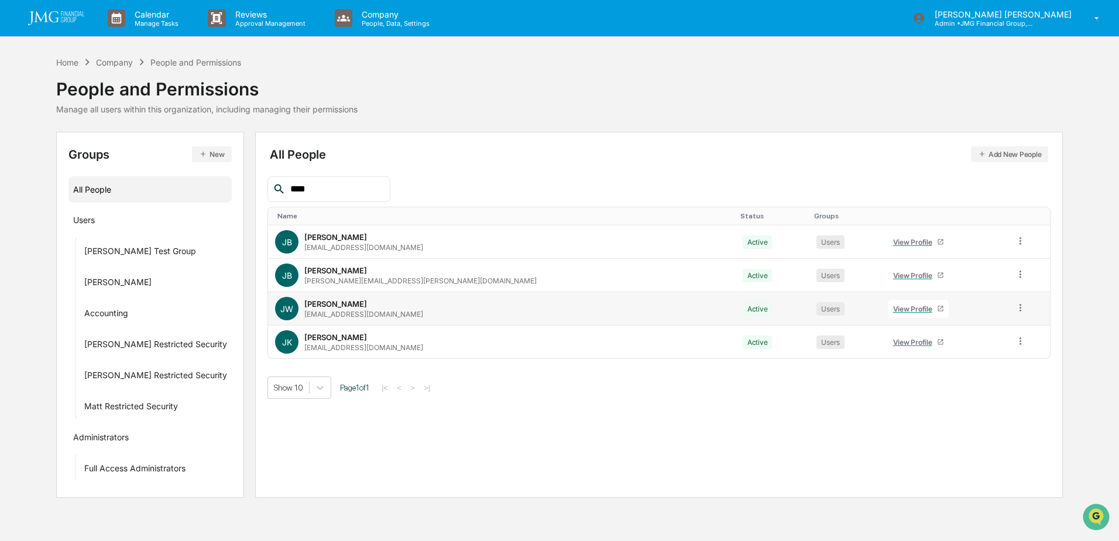
type input "****"
click at [893, 306] on div "View Profile" at bounding box center [915, 308] width 44 height 9
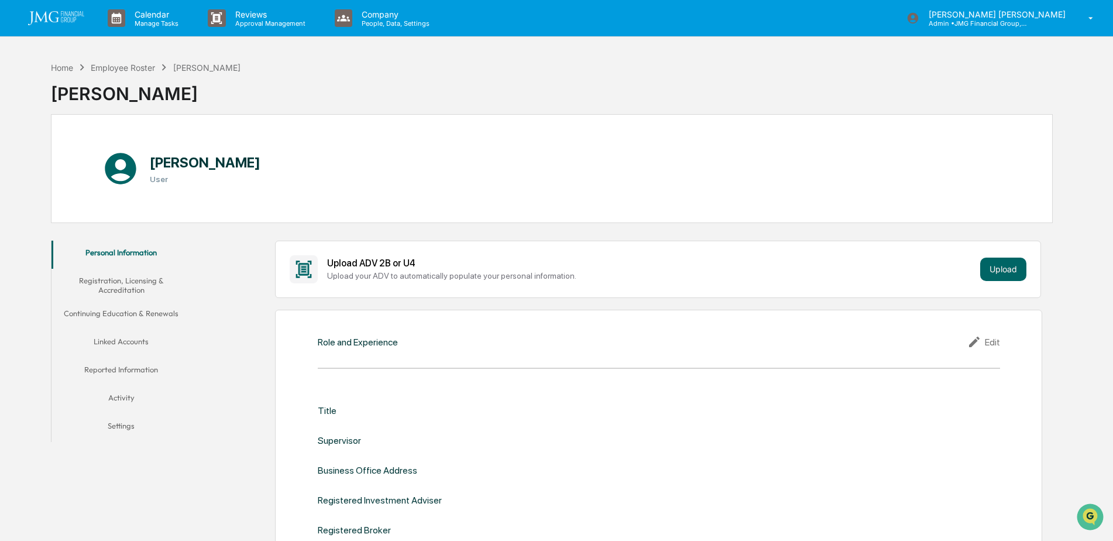
click at [133, 341] on button "Linked Accounts" at bounding box center [122, 344] width 140 height 28
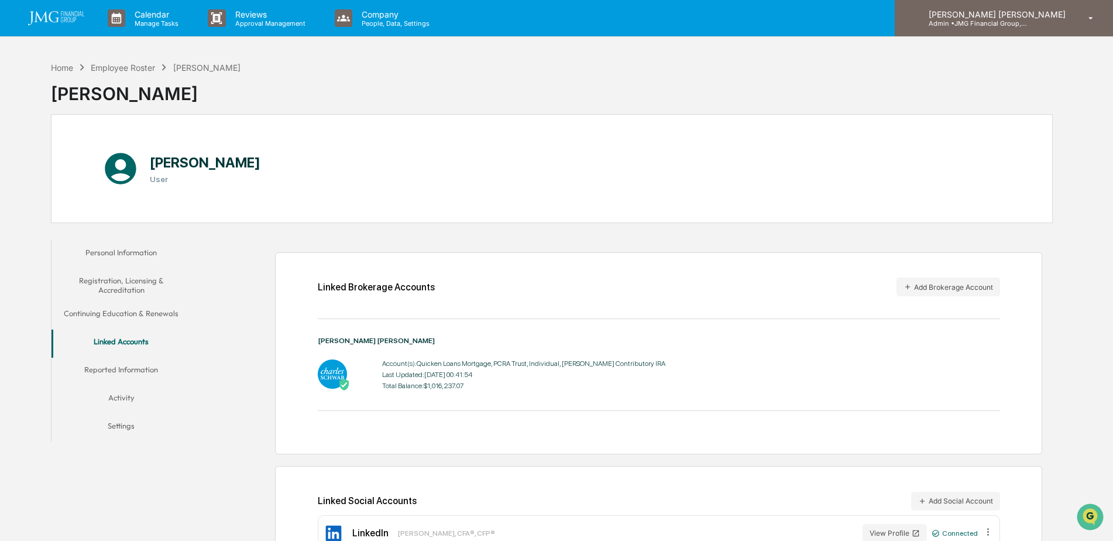
click at [1029, 24] on p "Admin • JMG Financial Group, Ltd." at bounding box center [974, 23] width 109 height 8
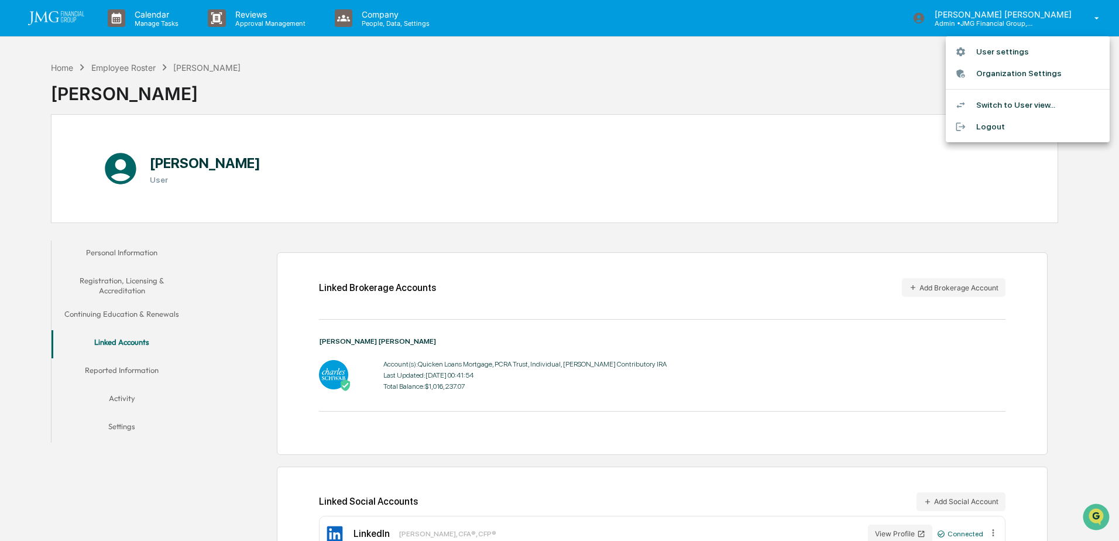
click at [986, 134] on li "Logout" at bounding box center [1028, 127] width 164 height 22
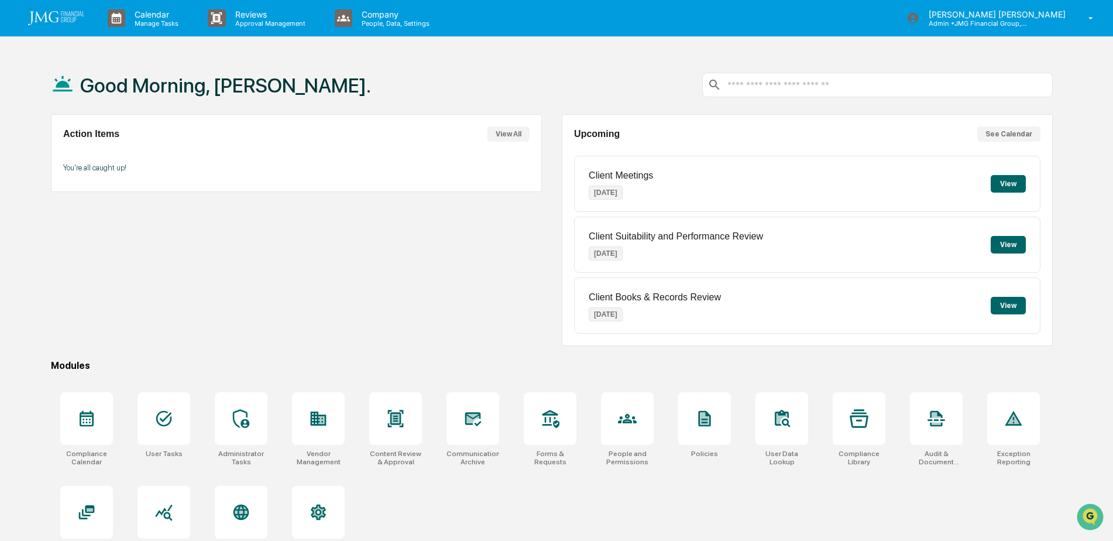
scroll to position [56, 0]
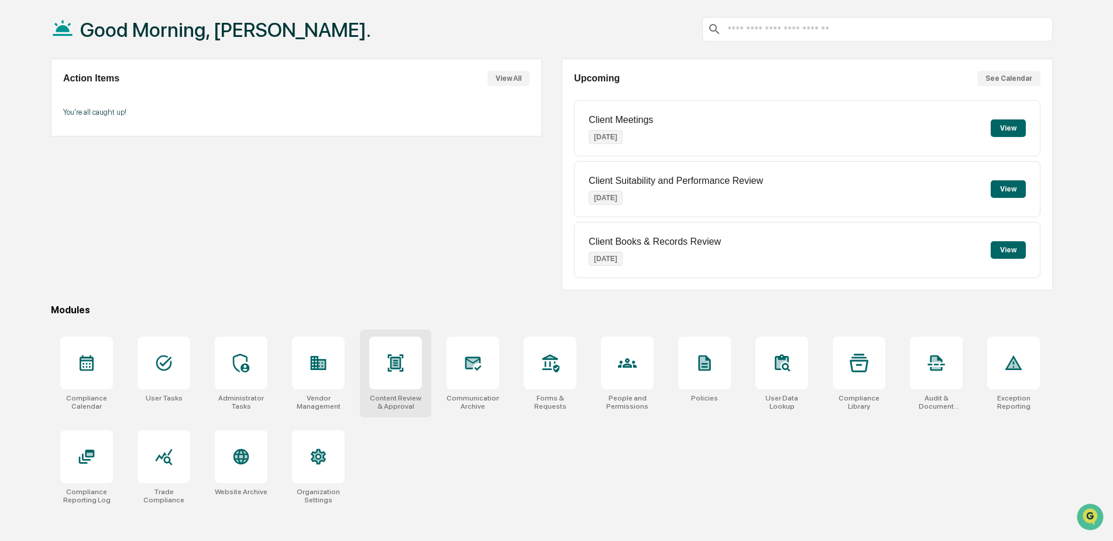
click at [391, 351] on div at bounding box center [395, 363] width 53 height 53
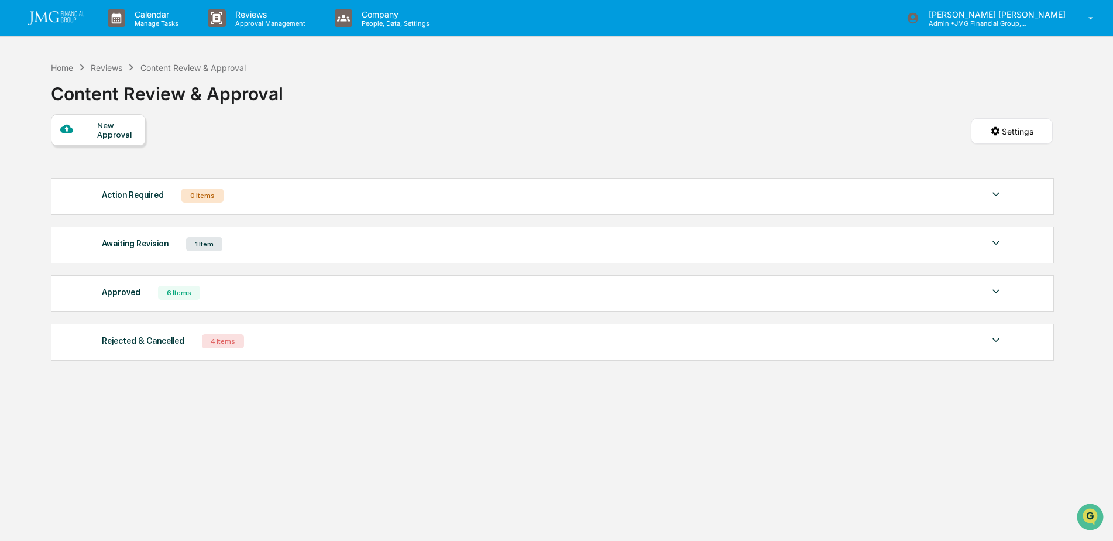
click at [970, 248] on div "Awaiting Revision 1 Item" at bounding box center [553, 244] width 902 height 16
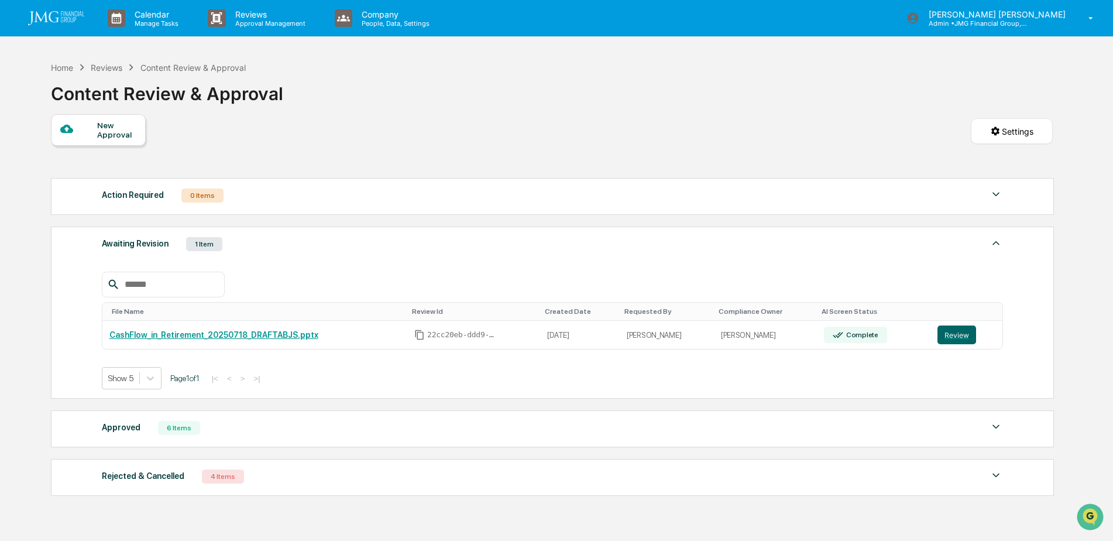
click at [998, 243] on img at bounding box center [996, 243] width 14 height 14
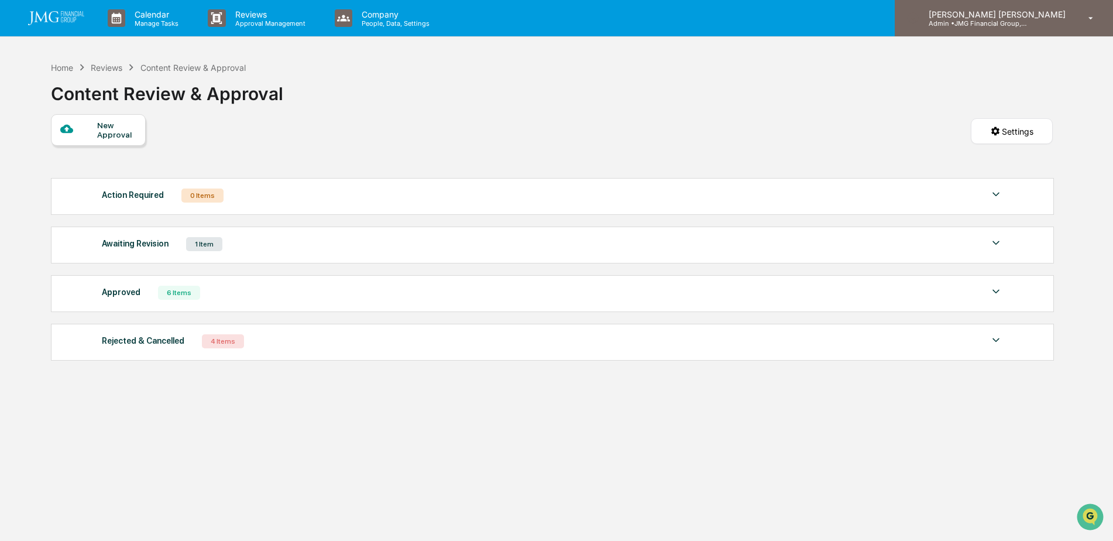
click at [1048, 28] on div "[PERSON_NAME] [PERSON_NAME] Admin • JMG Financial Group, Ltd." at bounding box center [1004, 18] width 218 height 36
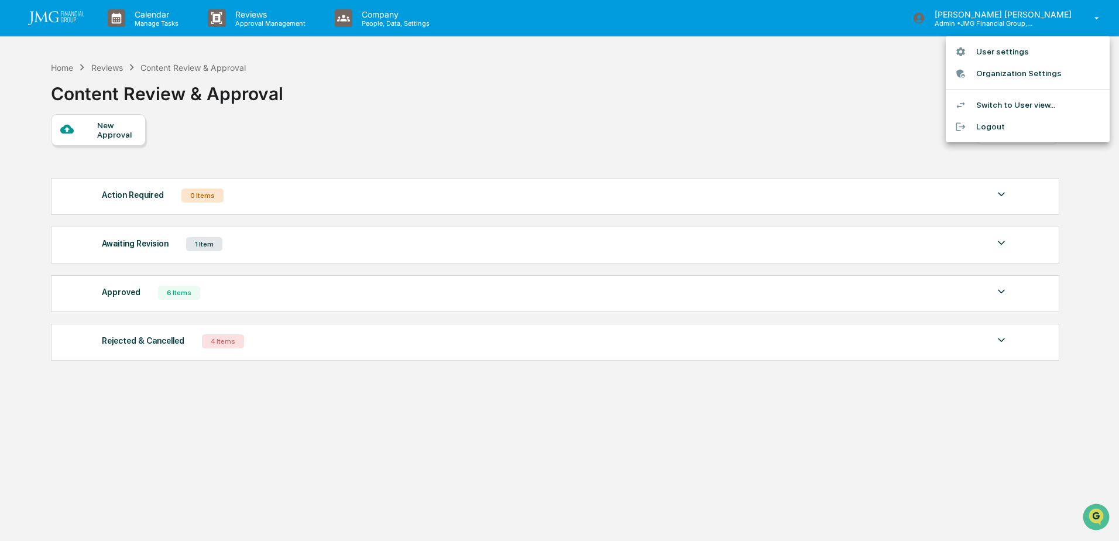
click at [993, 123] on li "Logout" at bounding box center [1028, 127] width 164 height 22
